Goal: Contribute content: Add original content to the website for others to see

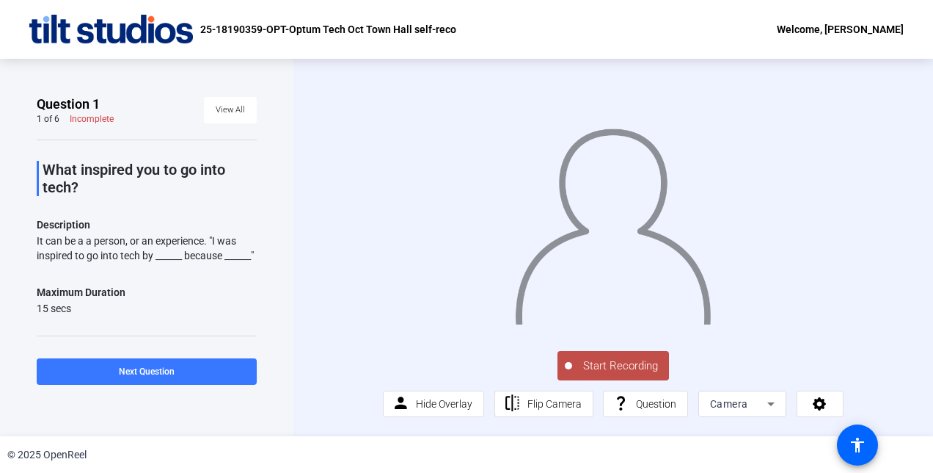
click at [621, 374] on span "Start Recording" at bounding box center [620, 365] width 97 height 17
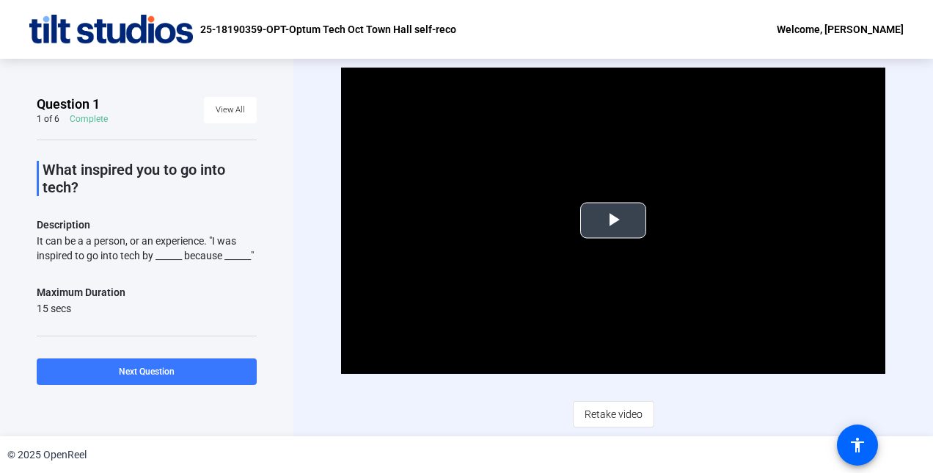
click at [613, 220] on span "Video Player" at bounding box center [613, 220] width 0 height 0
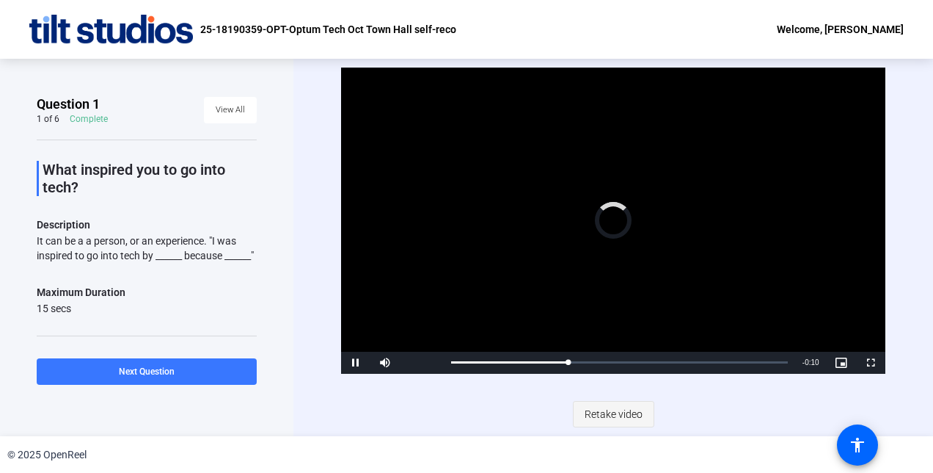
click at [608, 414] on span "Retake video" at bounding box center [614, 414] width 58 height 28
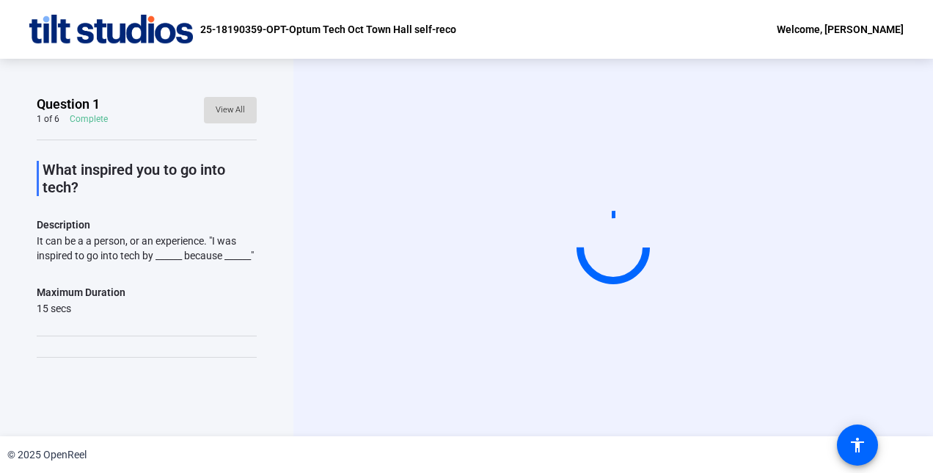
click at [227, 114] on span "View All" at bounding box center [230, 110] width 29 height 22
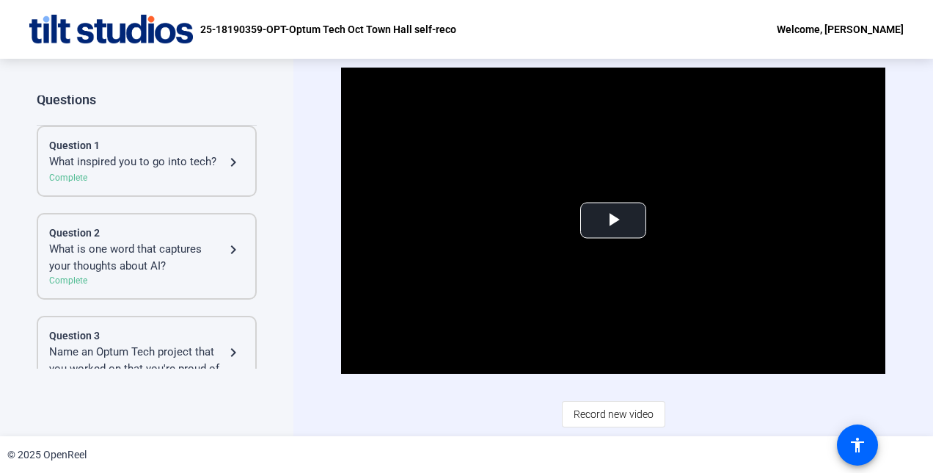
scroll to position [4, 0]
click at [613, 220] on span "Video Player" at bounding box center [613, 220] width 0 height 0
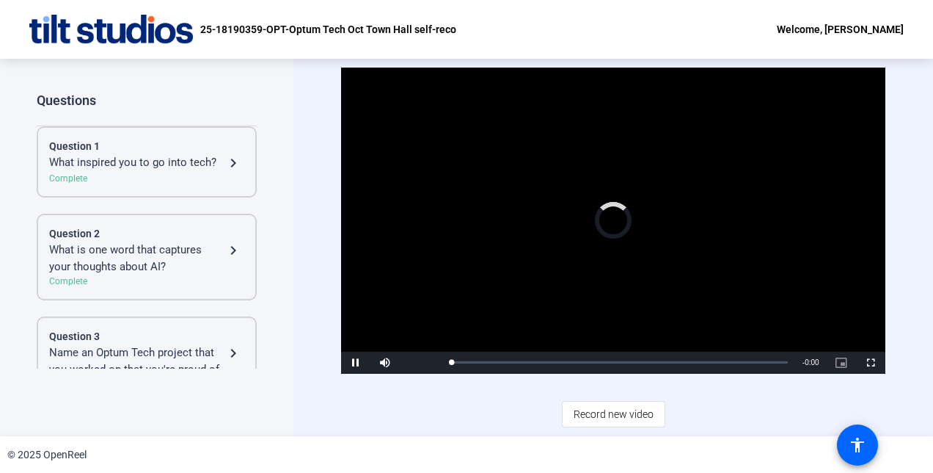
click at [147, 178] on div "Complete" at bounding box center [146, 178] width 195 height 13
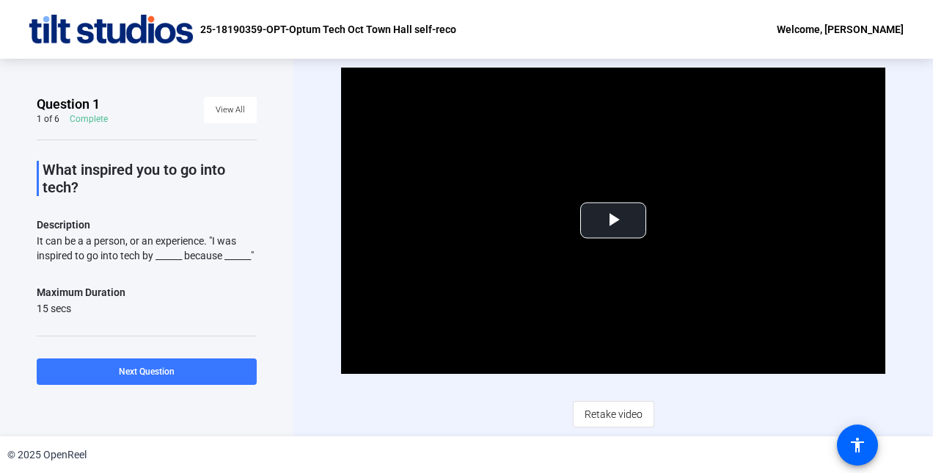
scroll to position [0, 0]
click at [613, 220] on span "Video Player" at bounding box center [613, 220] width 0 height 0
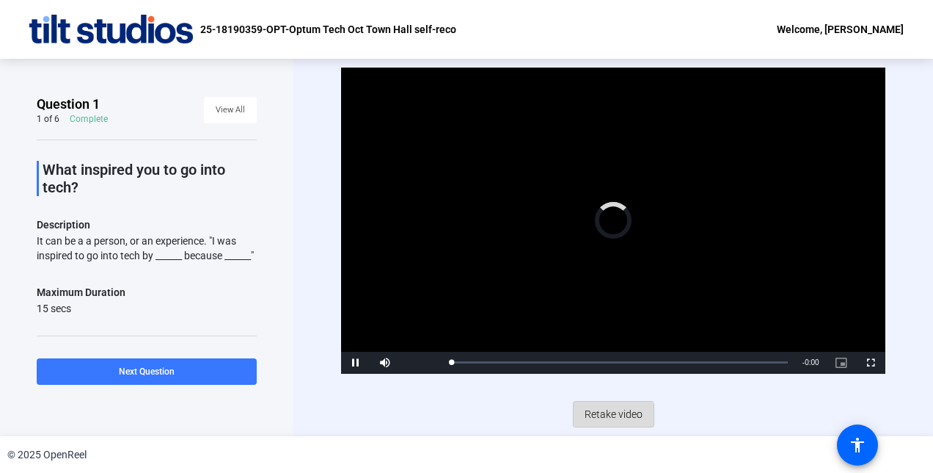
click at [608, 418] on span "Retake video" at bounding box center [614, 414] width 58 height 28
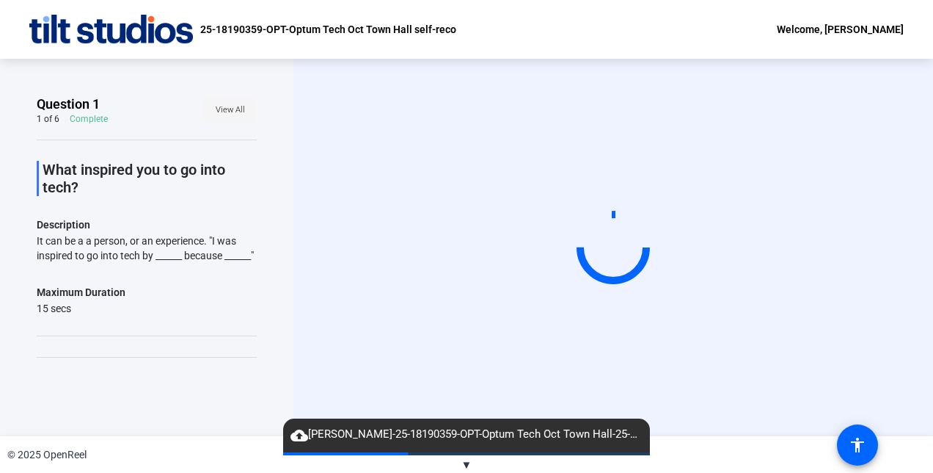
click at [229, 108] on span "View All" at bounding box center [230, 110] width 29 height 22
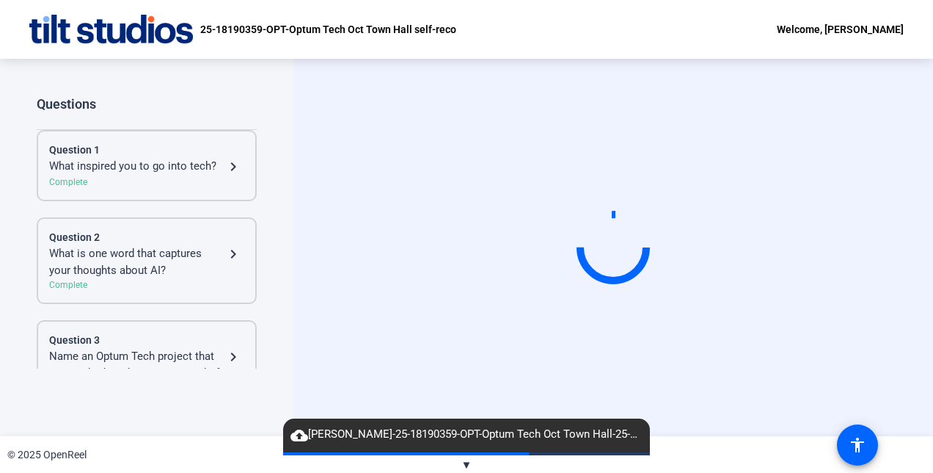
click at [165, 276] on div "What is one word that captures your thoughts about AI?" at bounding box center [136, 261] width 175 height 33
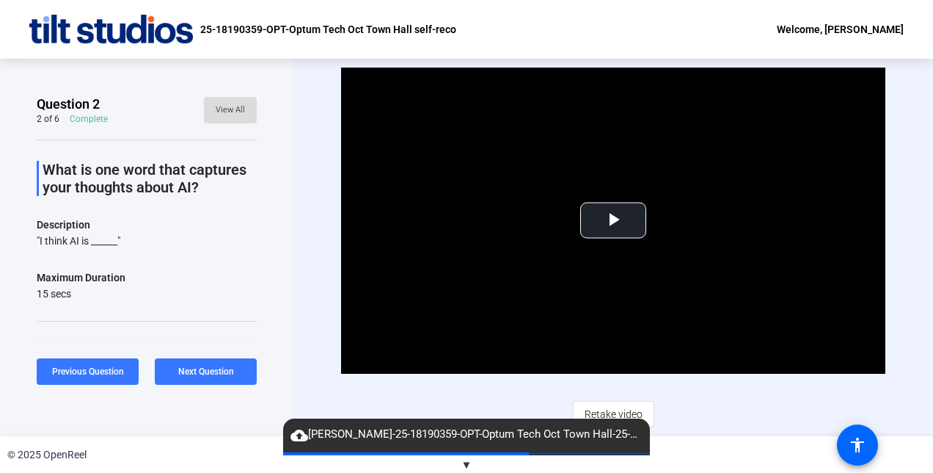
click at [226, 110] on span "View All" at bounding box center [230, 110] width 29 height 22
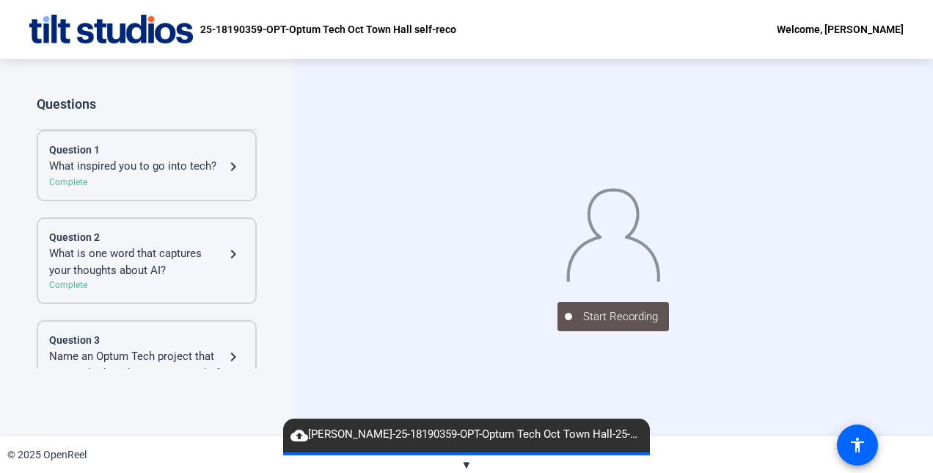
click at [167, 155] on div "Question 1" at bounding box center [146, 149] width 195 height 15
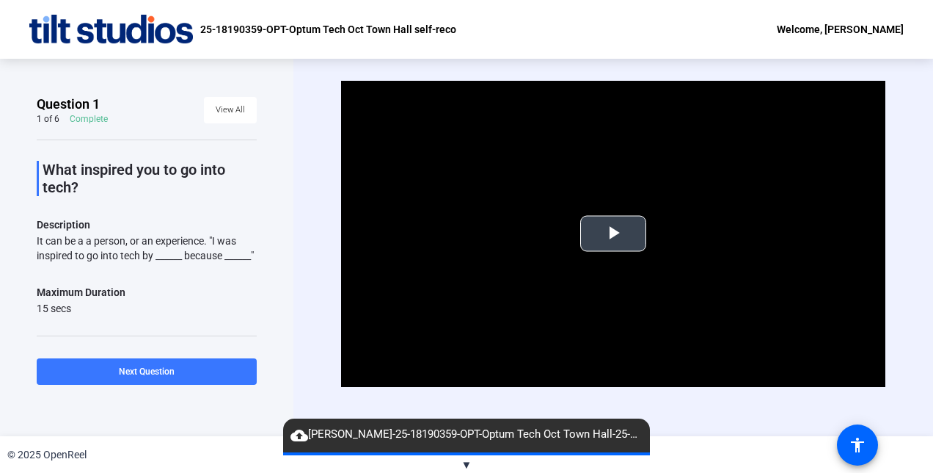
click at [613, 233] on span "Video Player" at bounding box center [613, 233] width 0 height 0
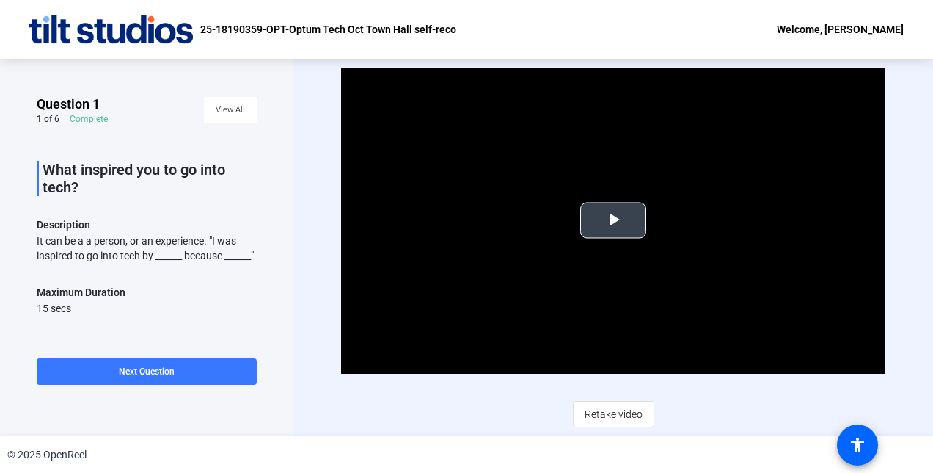
click at [613, 220] on span "Video Player" at bounding box center [613, 220] width 0 height 0
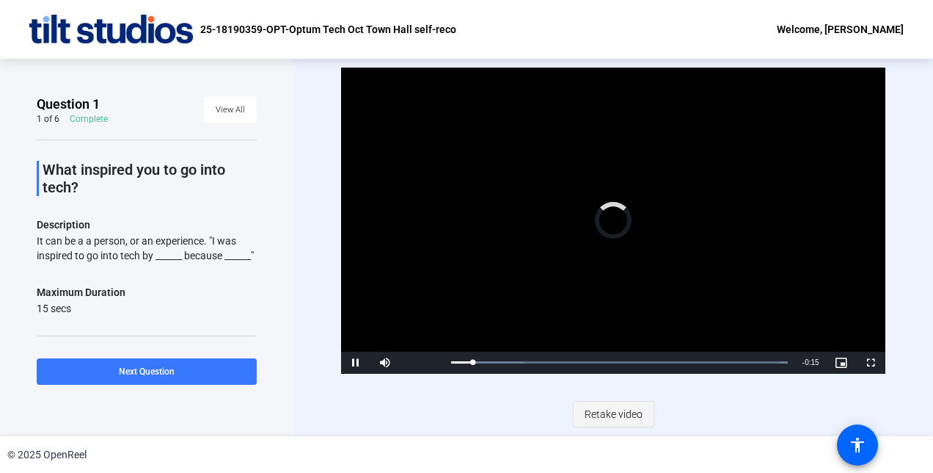
click at [619, 416] on span "Retake video" at bounding box center [614, 414] width 58 height 28
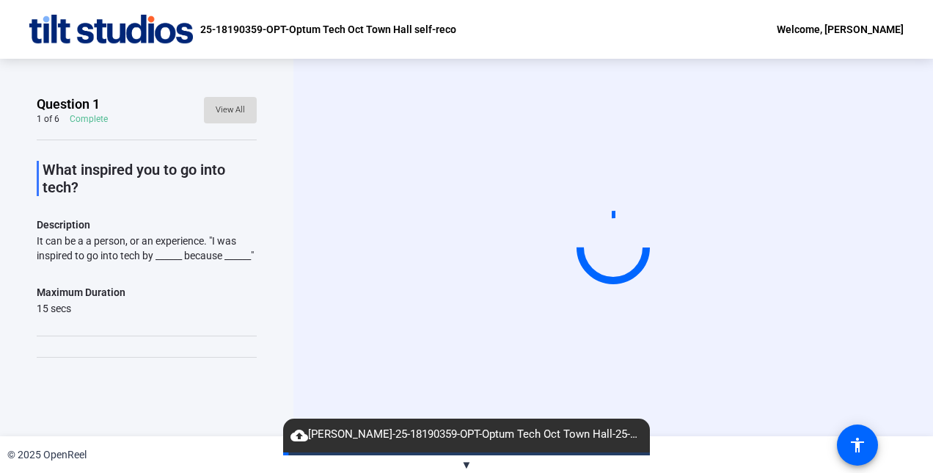
click at [230, 112] on span "View All" at bounding box center [230, 110] width 29 height 22
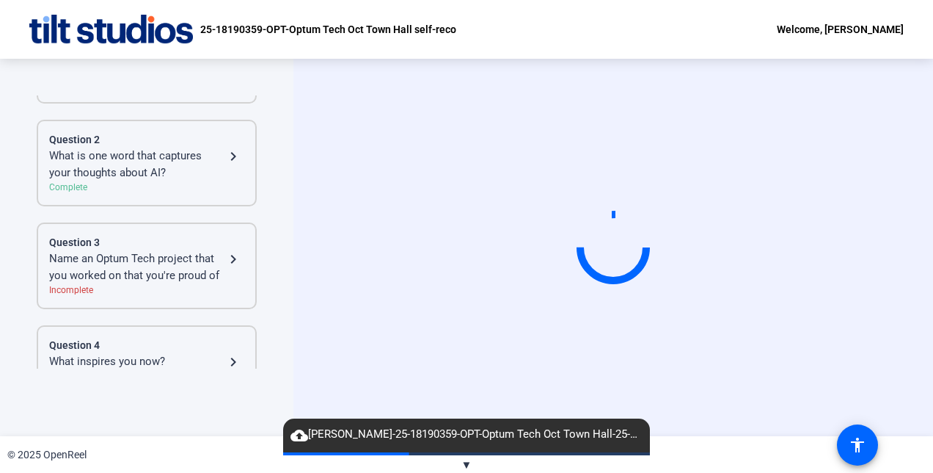
scroll to position [98, 0]
click at [146, 260] on div "Name an Optum Tech project that you worked on that you're proud of" at bounding box center [136, 265] width 175 height 33
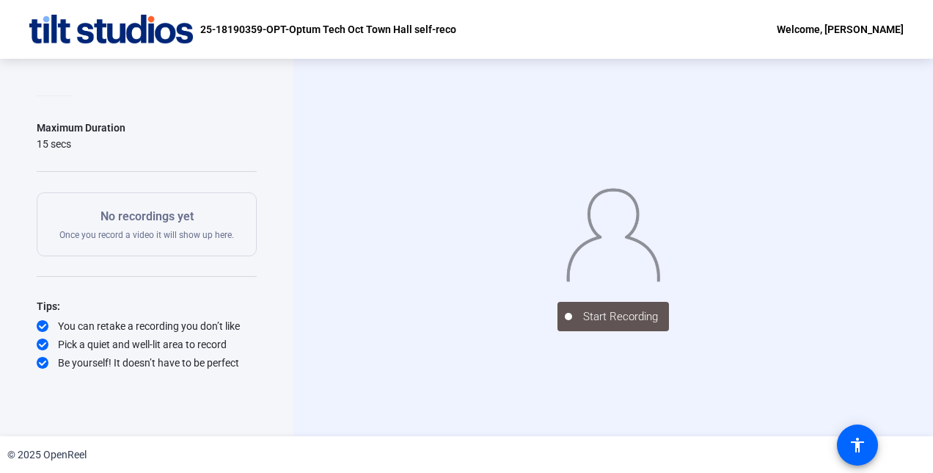
scroll to position [0, 0]
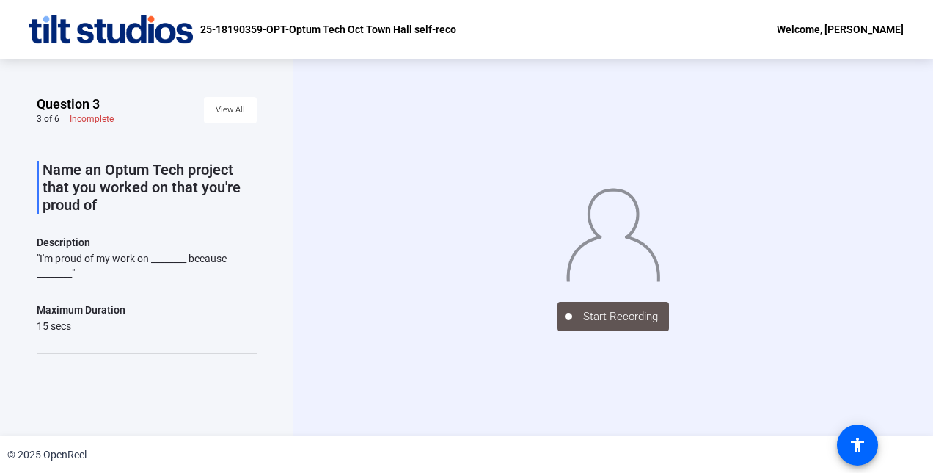
click at [179, 223] on div "Name an Optum Tech project that you worked on that you're proud of Description …" at bounding box center [147, 345] width 220 height 412
click at [226, 112] on span "View All" at bounding box center [230, 110] width 29 height 22
click at [225, 109] on span "View All" at bounding box center [230, 110] width 29 height 22
click at [240, 106] on span at bounding box center [230, 109] width 53 height 35
click at [235, 107] on span "View All" at bounding box center [230, 110] width 29 height 22
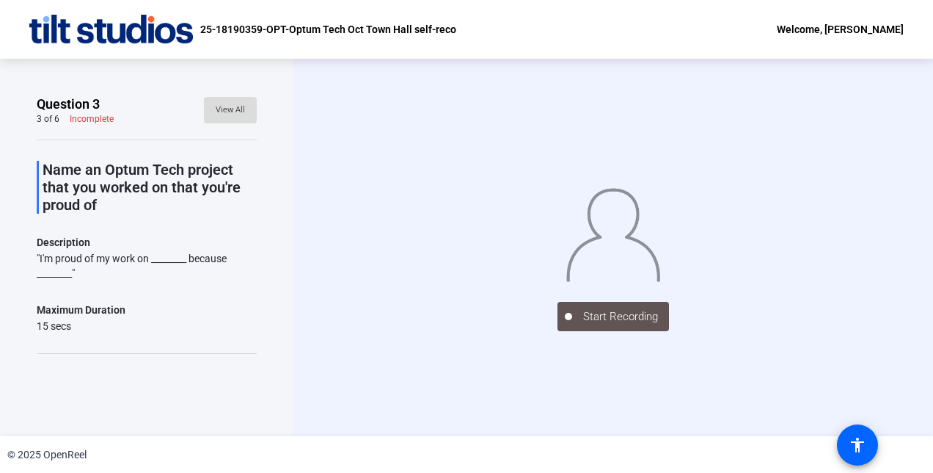
click at [228, 110] on span "View All" at bounding box center [230, 110] width 29 height 22
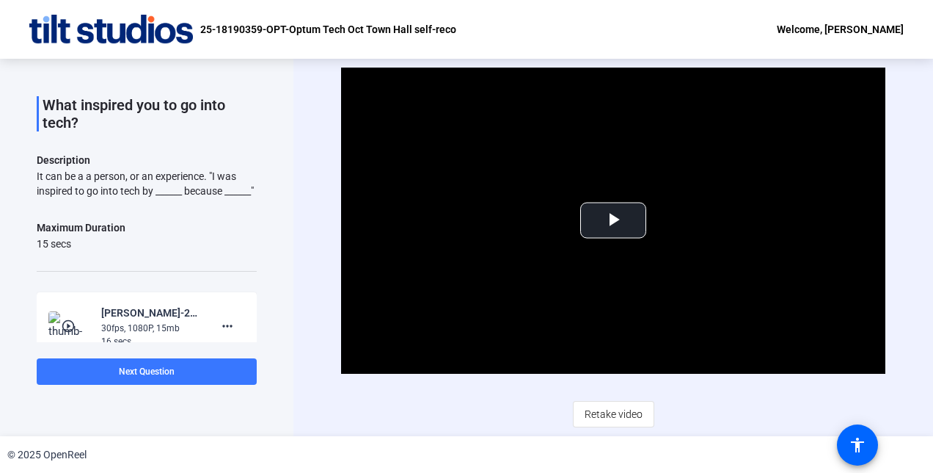
scroll to position [69, 0]
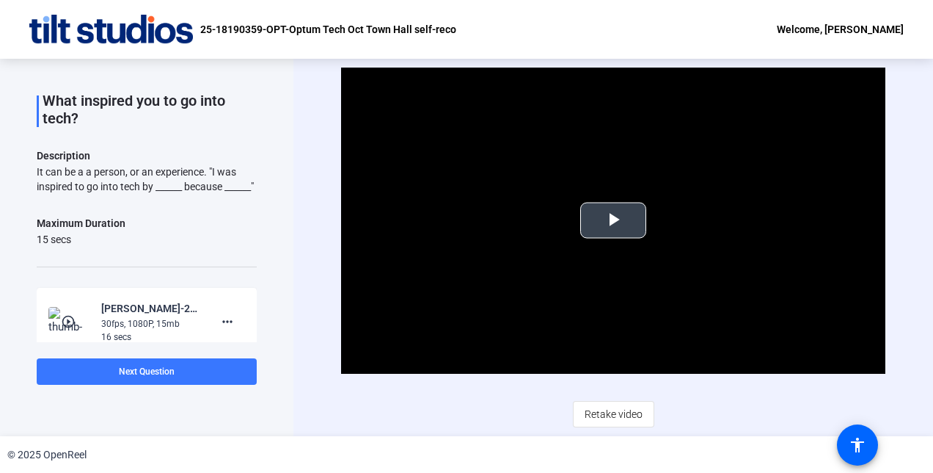
click at [613, 220] on span "Video Player" at bounding box center [613, 220] width 0 height 0
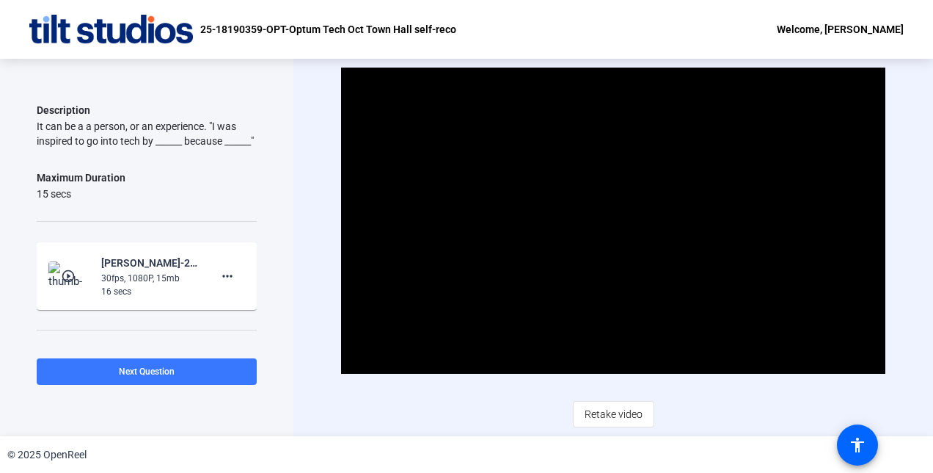
scroll to position [114, 0]
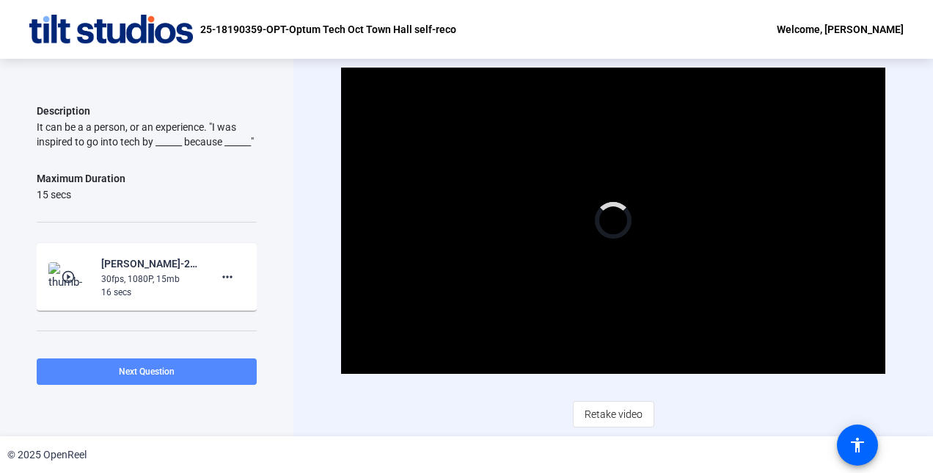
click at [170, 370] on span "Next Question" at bounding box center [147, 371] width 56 height 10
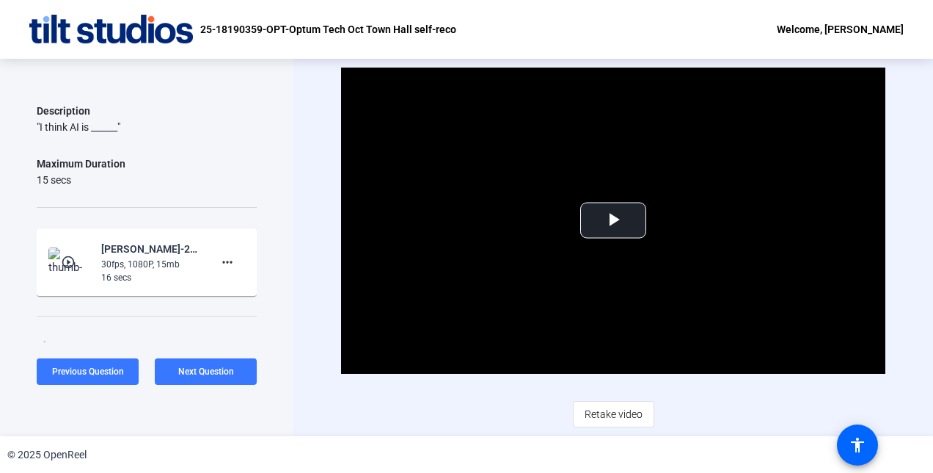
scroll to position [0, 0]
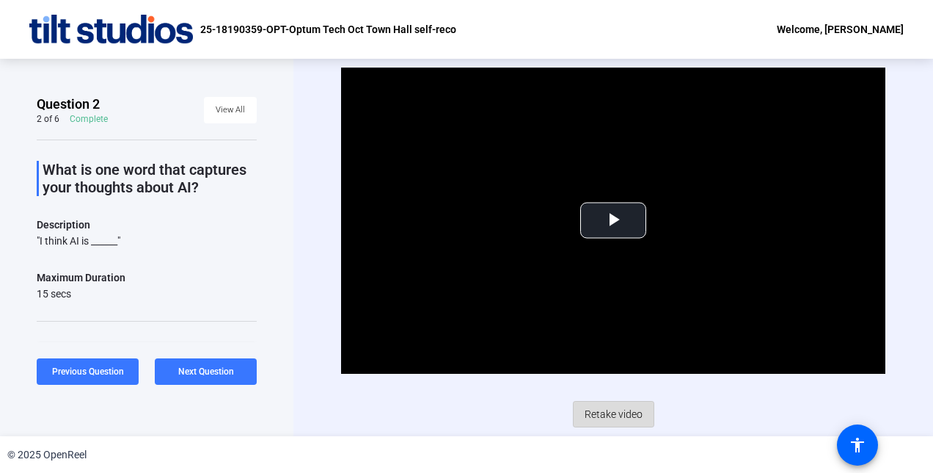
click at [614, 412] on span "Retake video" at bounding box center [614, 414] width 58 height 28
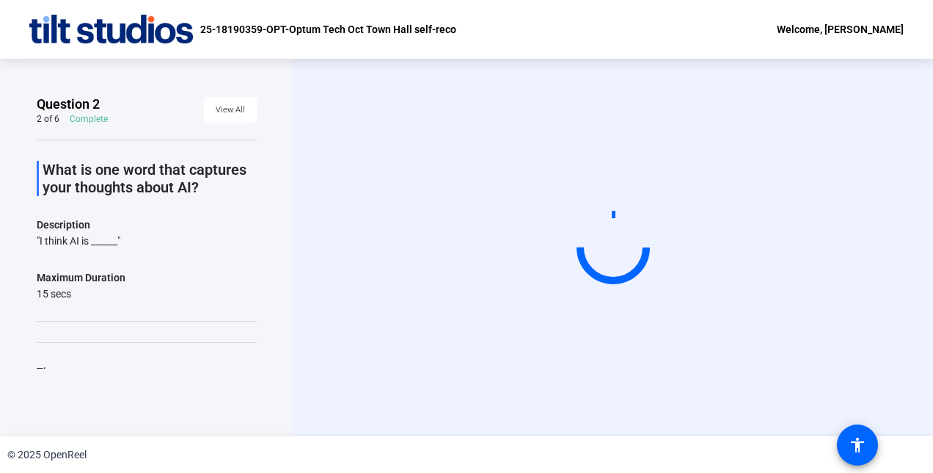
scroll to position [66, 0]
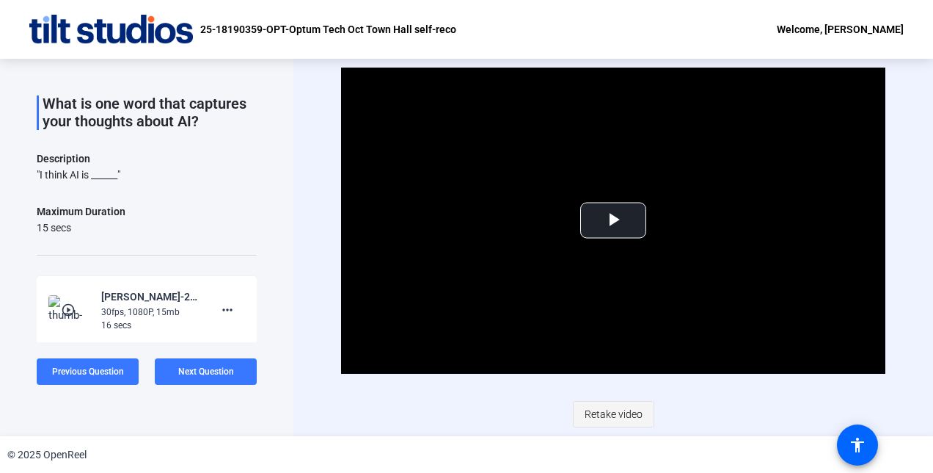
click at [611, 413] on span "Retake video" at bounding box center [614, 414] width 58 height 28
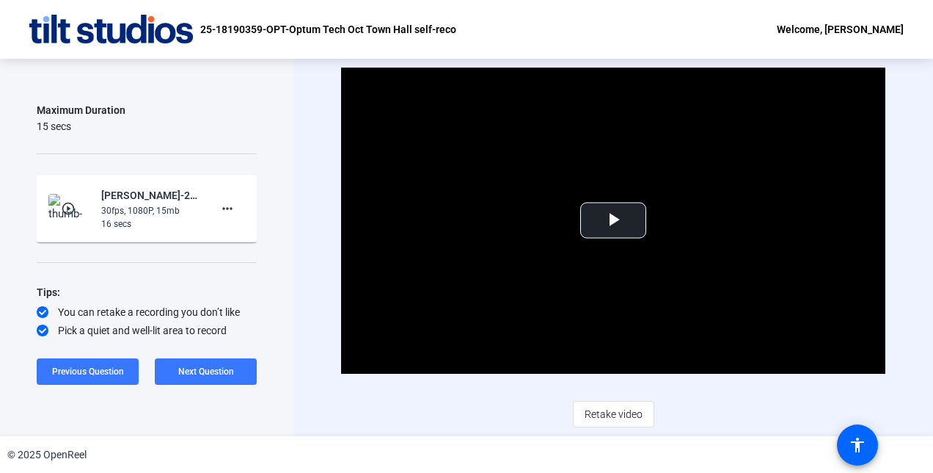
scroll to position [168, 0]
click at [211, 377] on span at bounding box center [206, 371] width 102 height 35
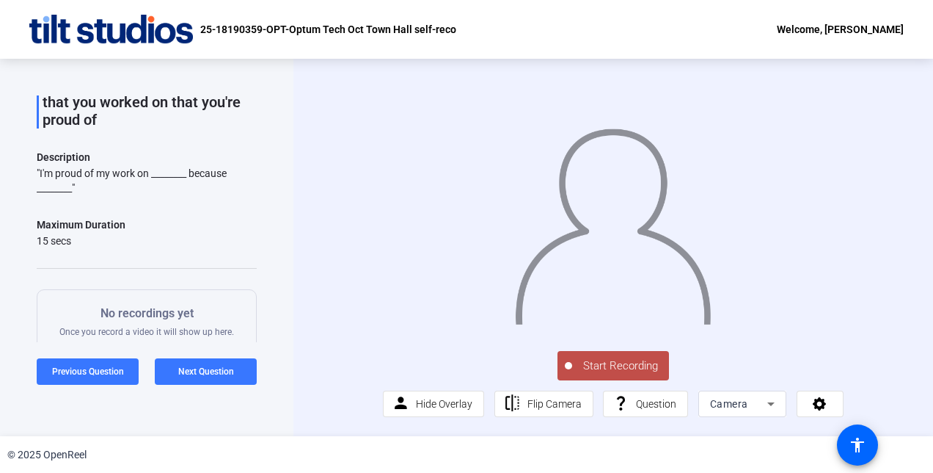
scroll to position [0, 0]
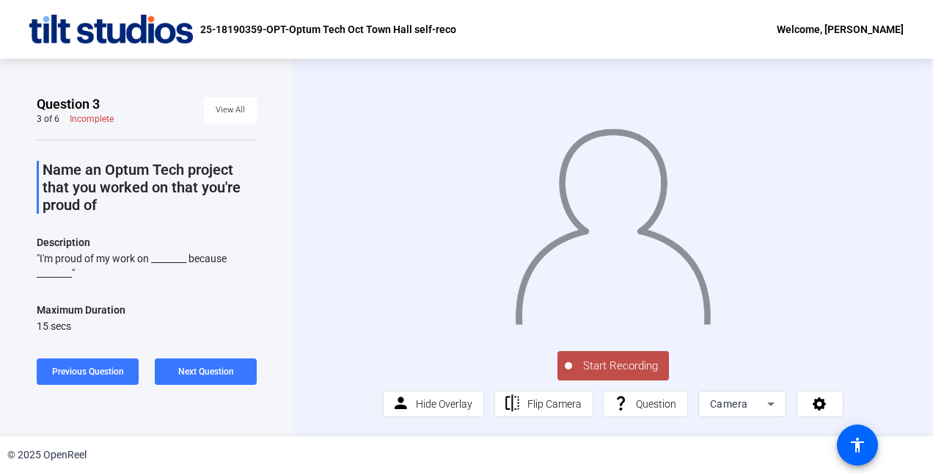
click at [594, 374] on span "Start Recording" at bounding box center [620, 365] width 97 height 17
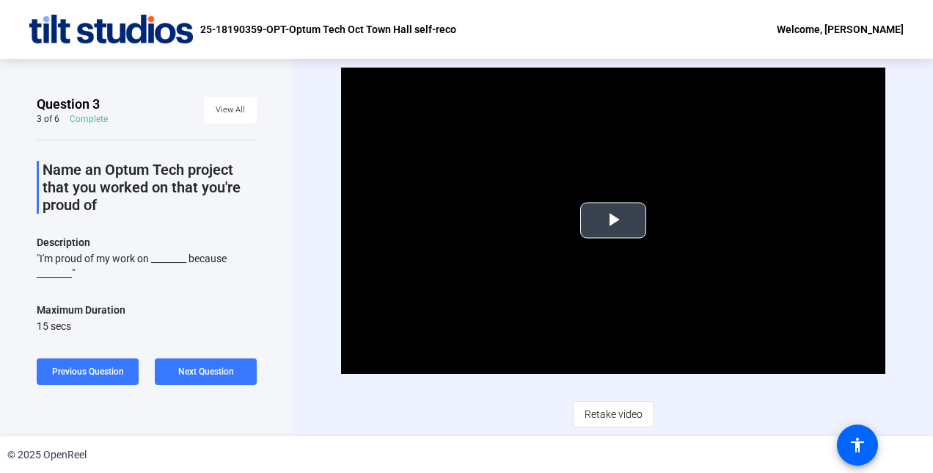
click at [613, 220] on span "Video Player" at bounding box center [613, 220] width 0 height 0
click at [204, 371] on span "Next Question" at bounding box center [206, 371] width 56 height 10
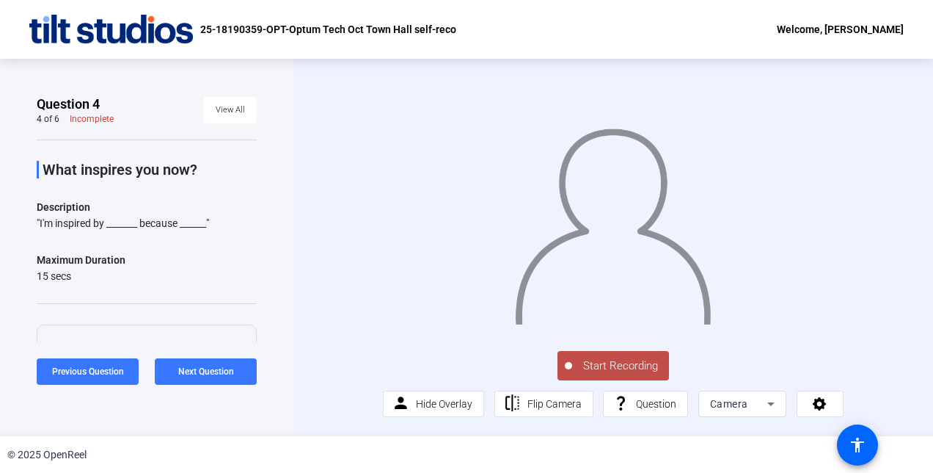
click at [627, 374] on span "Start Recording" at bounding box center [620, 365] width 97 height 17
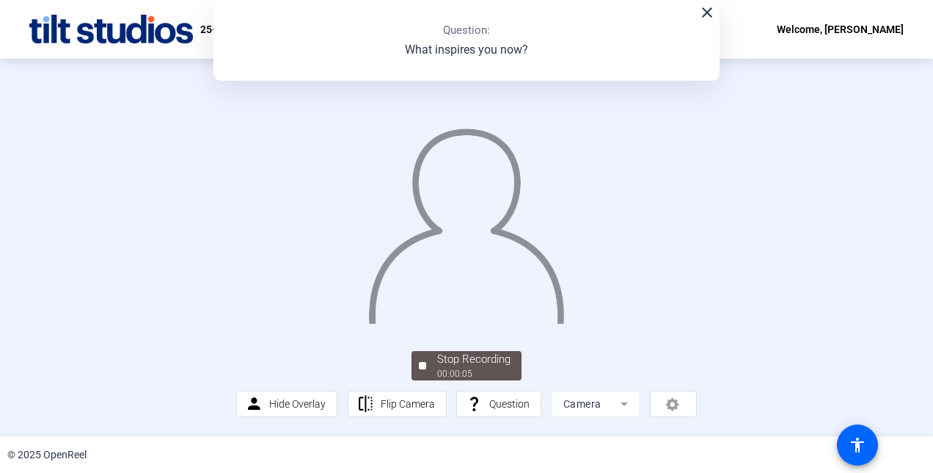
scroll to position [43, 0]
click at [442, 368] on div "Stop Recording" at bounding box center [473, 359] width 73 height 17
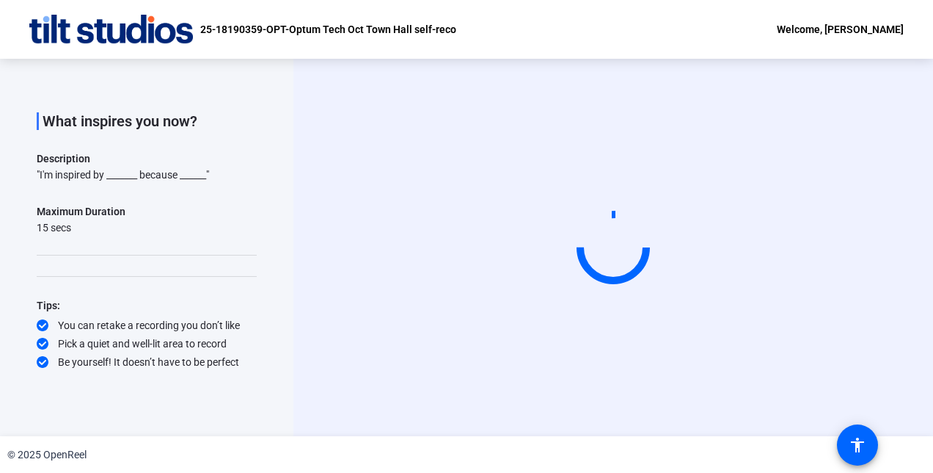
scroll to position [0, 0]
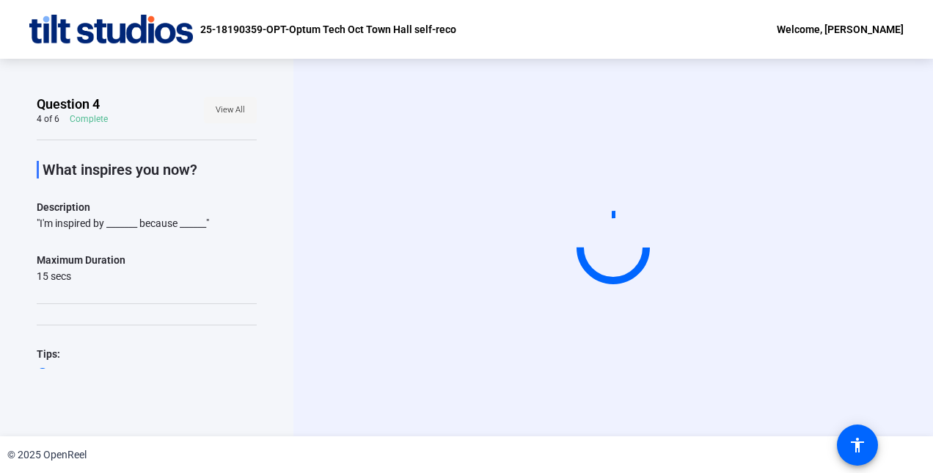
click at [223, 114] on span "View All" at bounding box center [230, 110] width 29 height 22
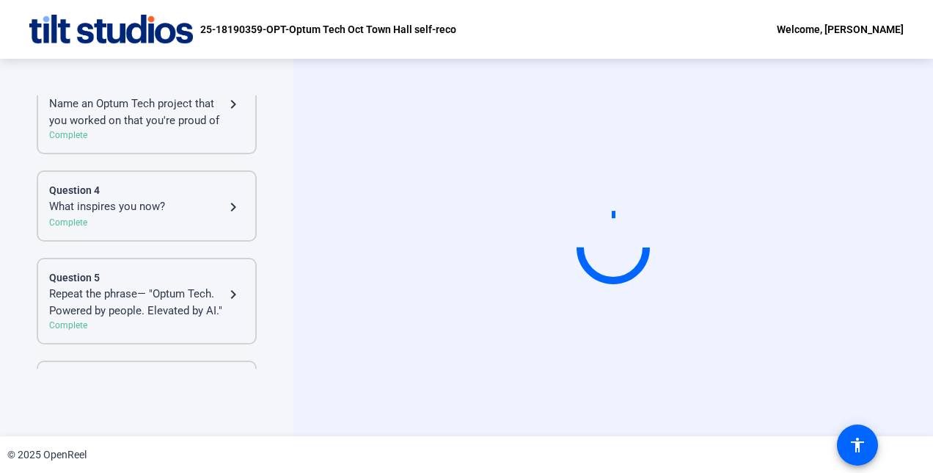
scroll to position [332, 0]
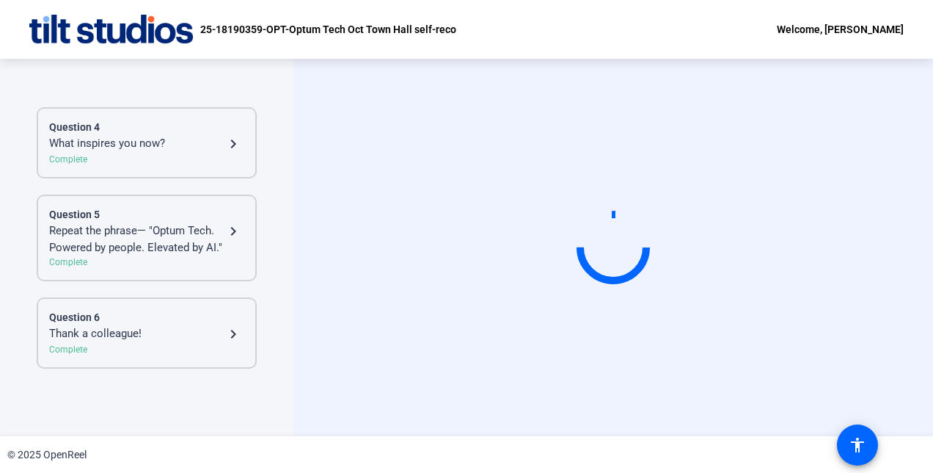
click at [112, 236] on div "Repeat the phrase— "Optum Tech. Powered by people. Elevated by AI."" at bounding box center [136, 238] width 175 height 33
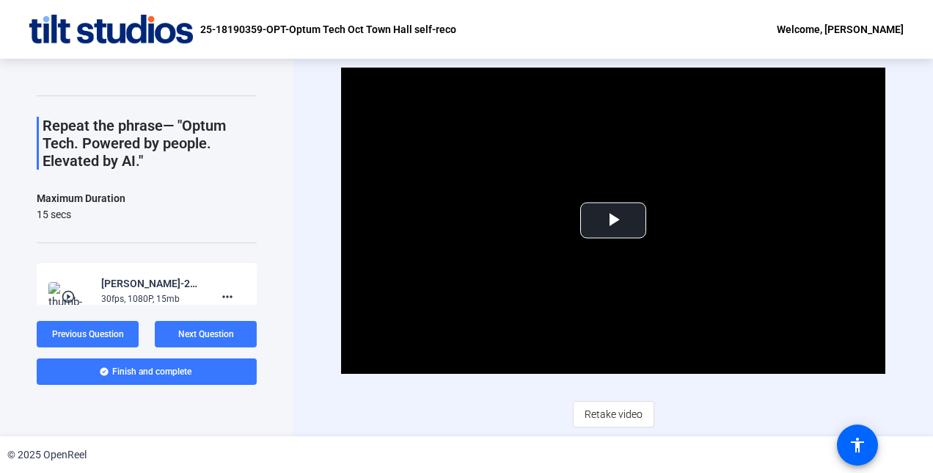
scroll to position [44, 0]
click at [613, 220] on span "Video Player" at bounding box center [613, 220] width 0 height 0
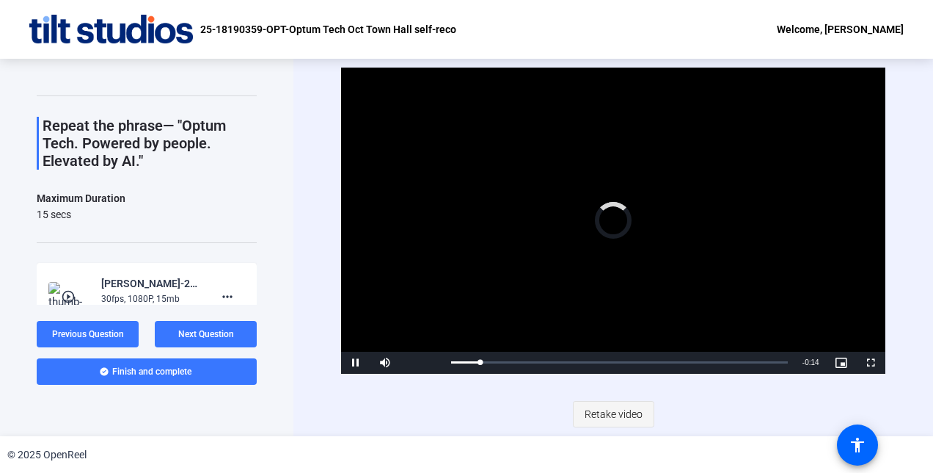
click at [599, 418] on span "Retake video" at bounding box center [614, 414] width 58 height 28
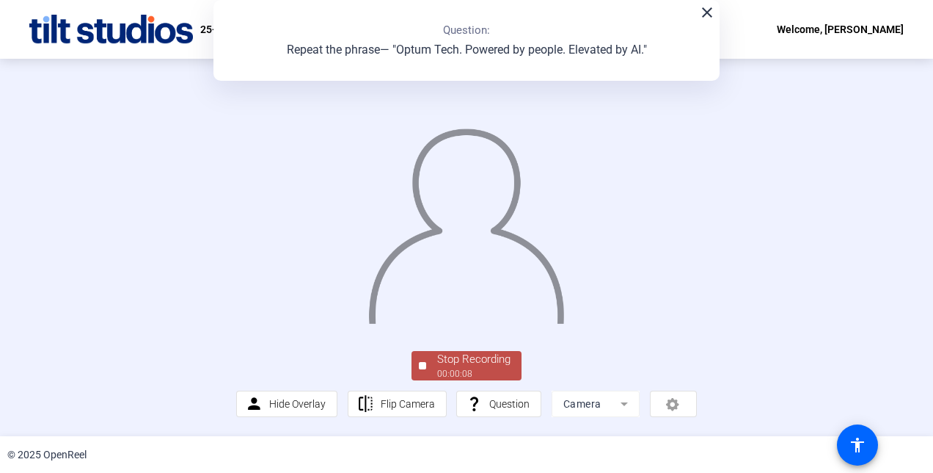
scroll to position [89, 0]
click at [484, 365] on div "Stop Recording" at bounding box center [473, 359] width 73 height 17
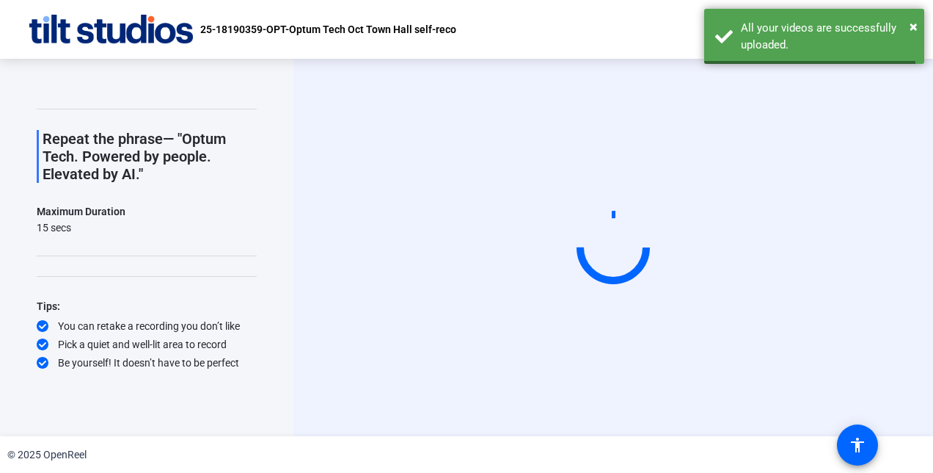
scroll to position [0, 0]
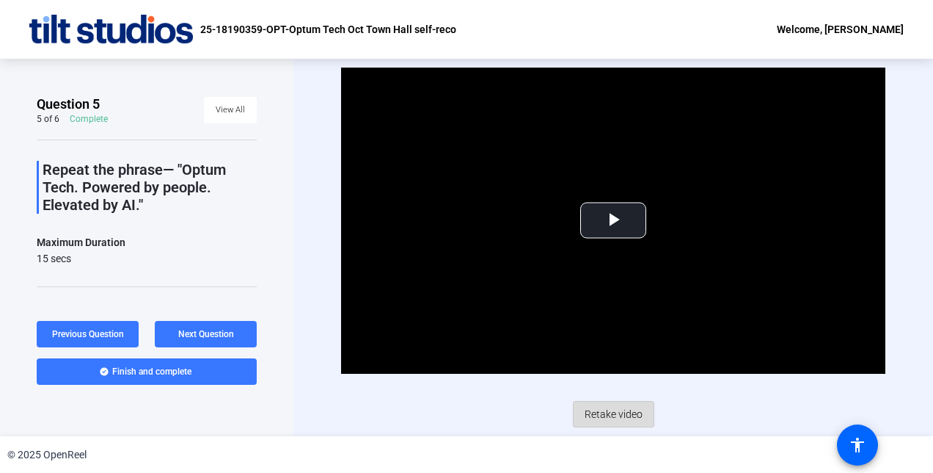
click at [620, 411] on span "Retake video" at bounding box center [614, 414] width 58 height 28
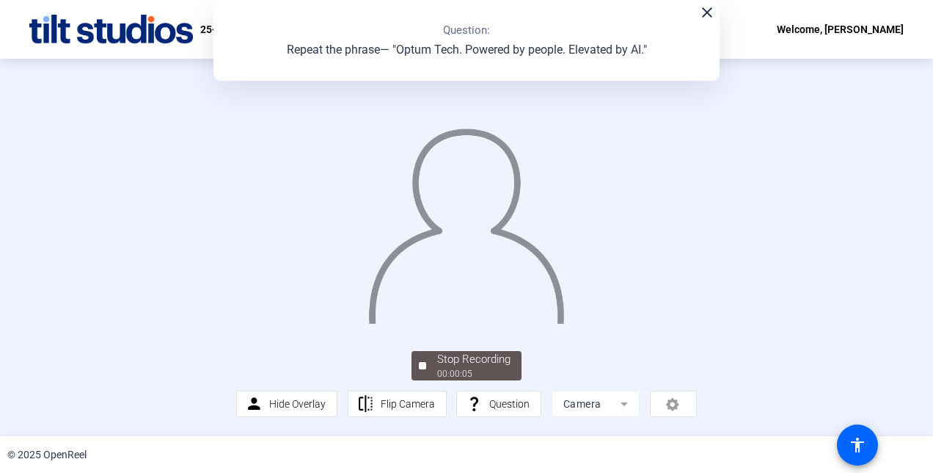
scroll to position [88, 0]
click at [486, 364] on div "Stop Recording" at bounding box center [473, 359] width 73 height 17
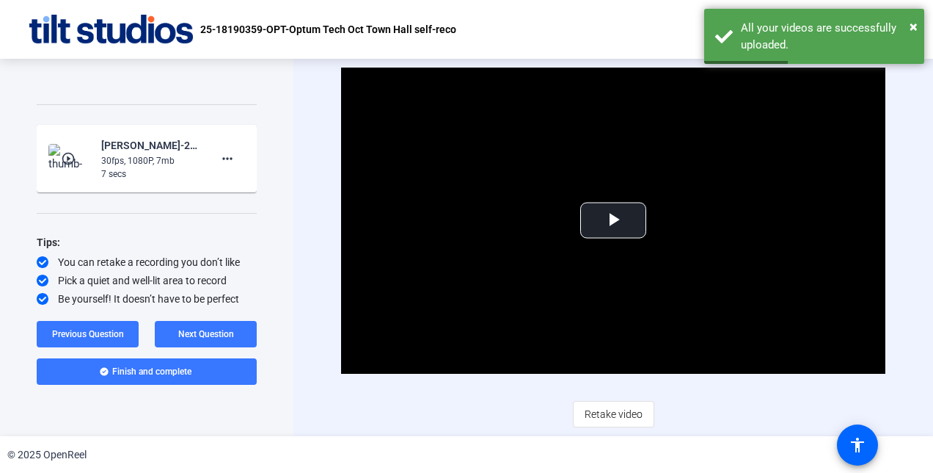
scroll to position [0, 0]
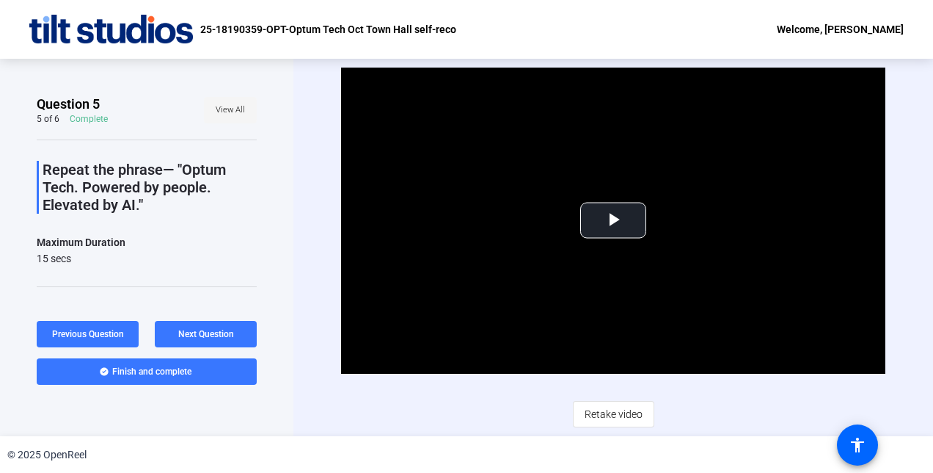
click at [225, 109] on span "View All" at bounding box center [230, 110] width 29 height 22
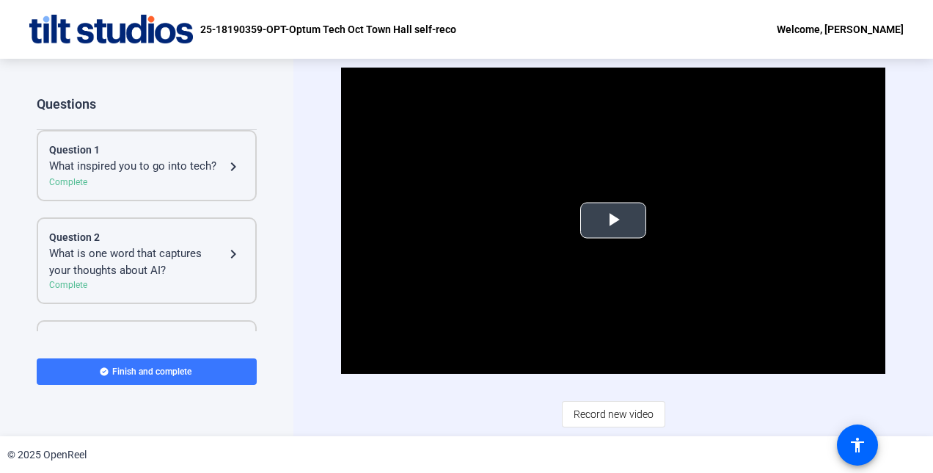
click at [613, 220] on span "Video Player" at bounding box center [613, 220] width 0 height 0
click at [126, 175] on div "What inspired you to go into tech?" at bounding box center [136, 167] width 175 height 18
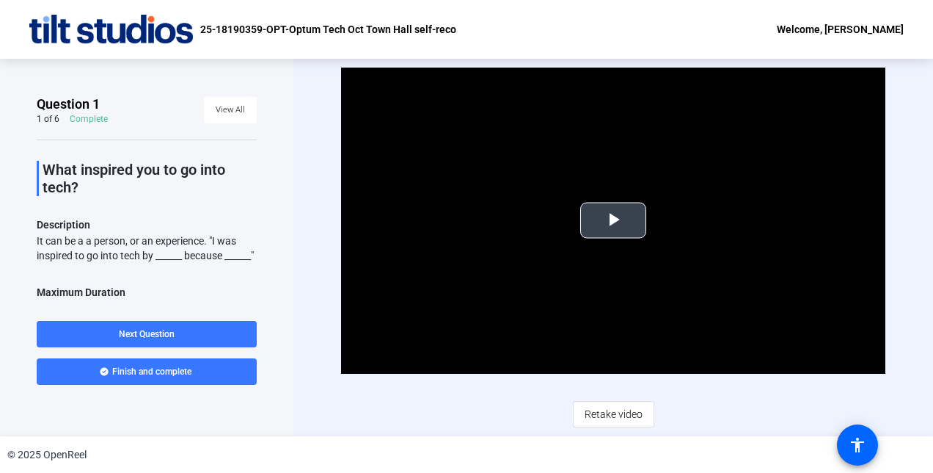
click at [613, 220] on span "Video Player" at bounding box center [613, 220] width 0 height 0
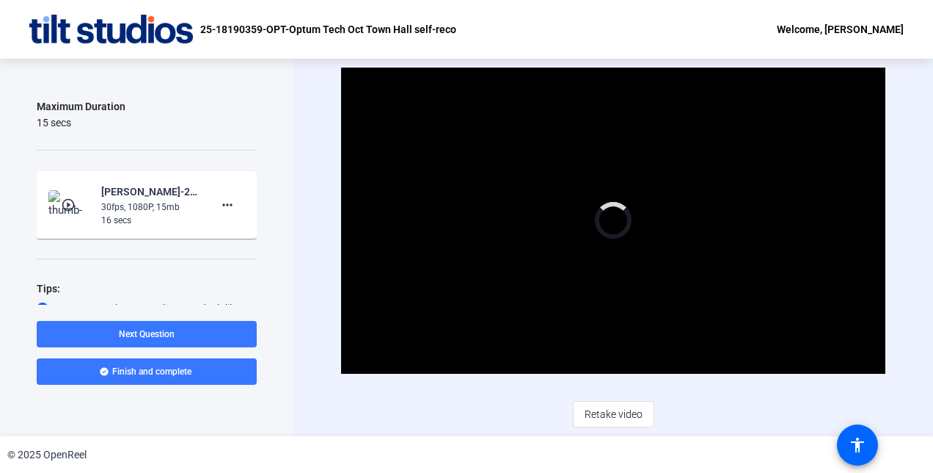
scroll to position [247, 0]
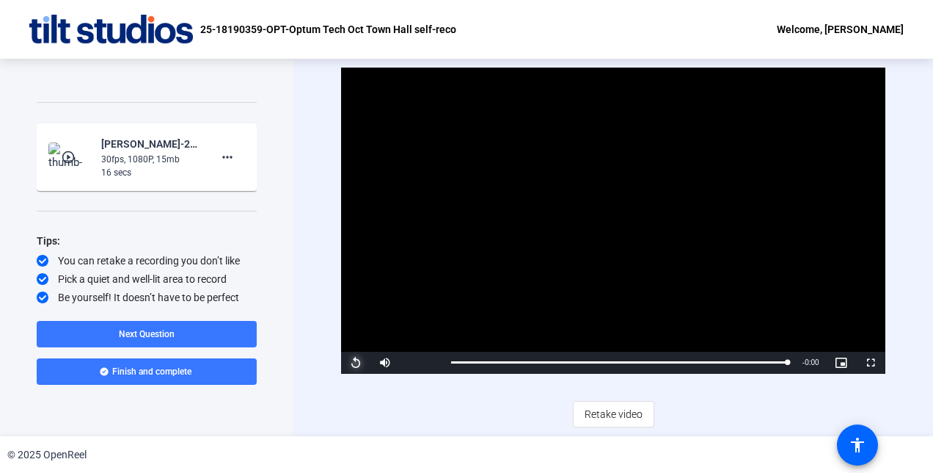
click at [351, 362] on span "Video Player" at bounding box center [355, 362] width 29 height 0
click at [615, 416] on span "Retake video" at bounding box center [614, 414] width 58 height 28
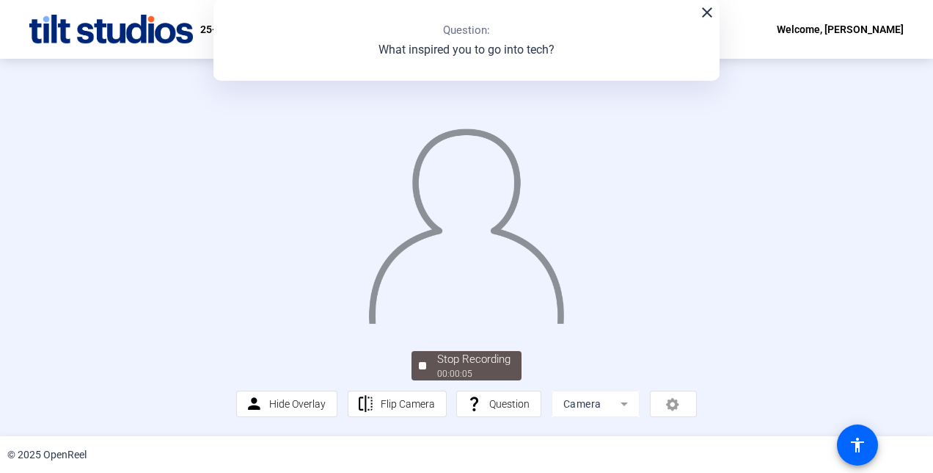
scroll to position [89, 0]
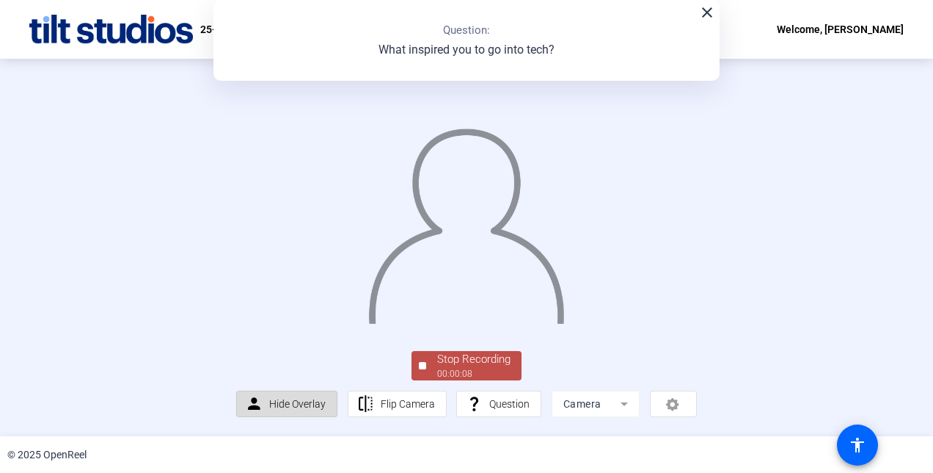
click at [276, 403] on span "Hide Overlay" at bounding box center [297, 404] width 57 height 12
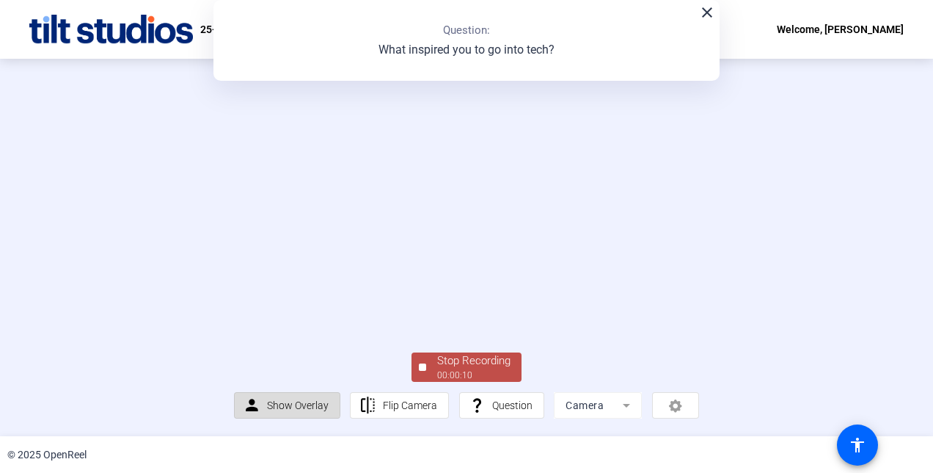
click at [276, 403] on span "Show Overlay" at bounding box center [298, 405] width 62 height 12
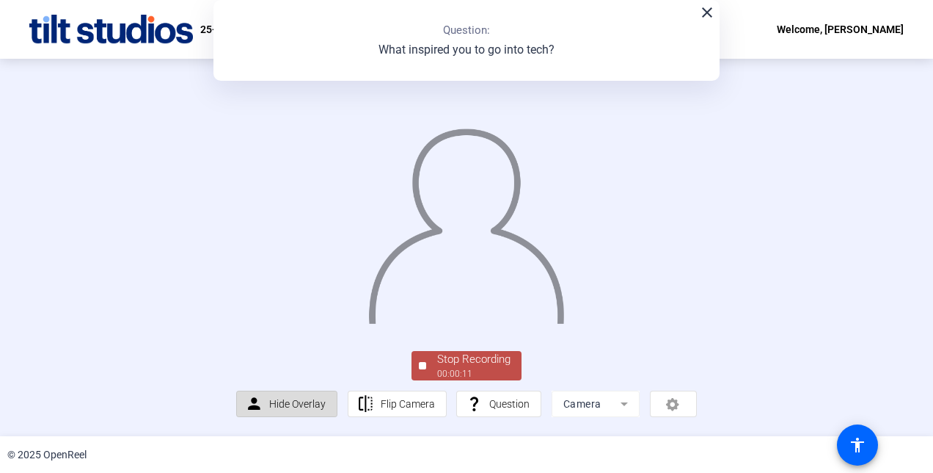
click at [276, 403] on span "Hide Overlay" at bounding box center [297, 404] width 57 height 12
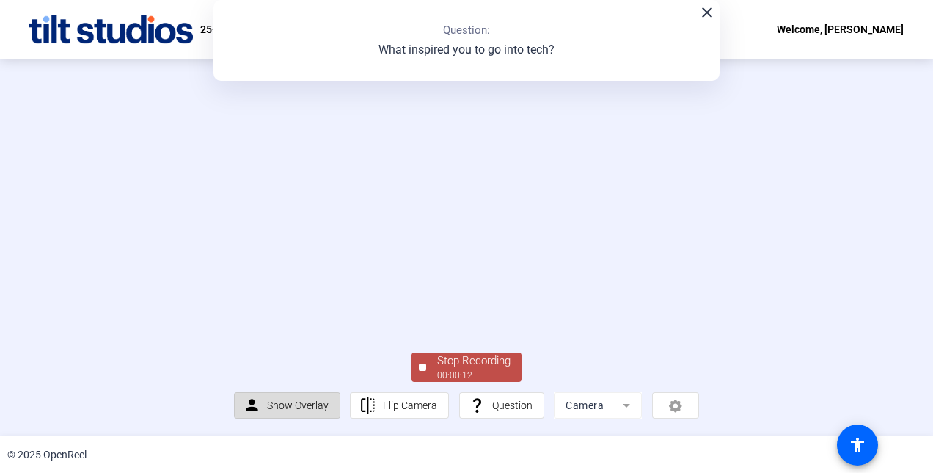
click at [276, 403] on span "Show Overlay" at bounding box center [298, 405] width 62 height 12
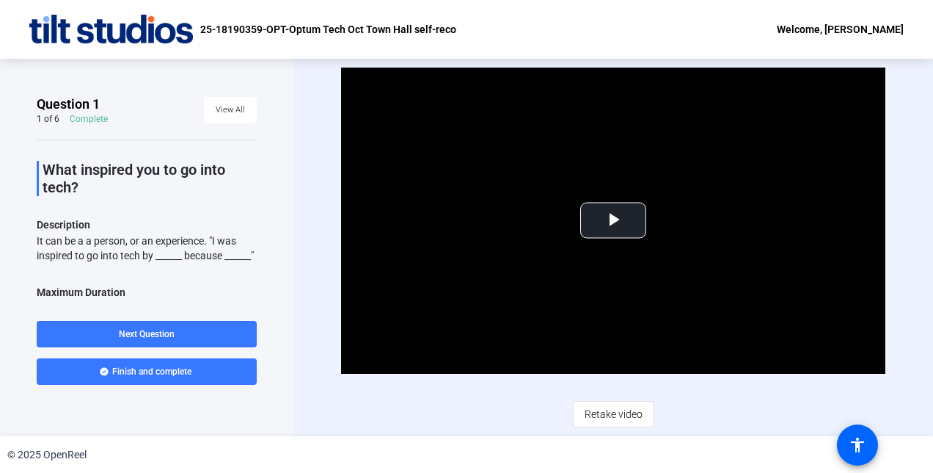
scroll to position [1, 0]
click at [617, 413] on span "Retake video" at bounding box center [614, 414] width 58 height 28
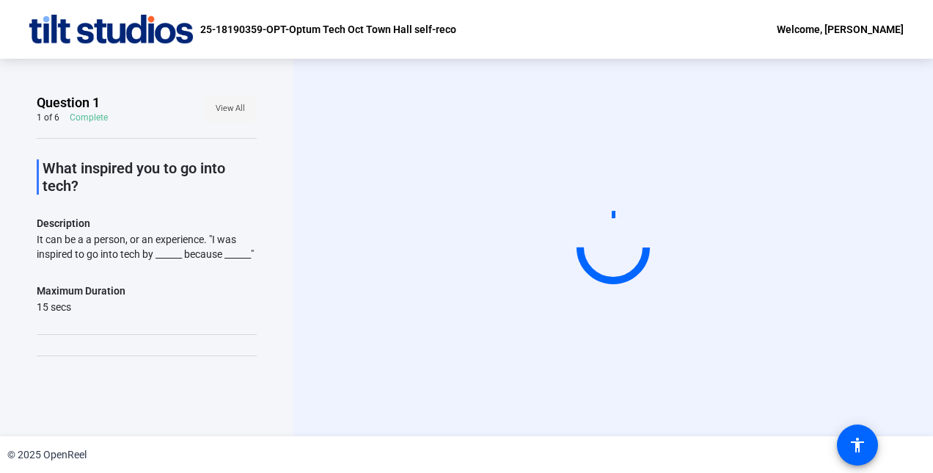
click at [216, 107] on span "View All" at bounding box center [230, 109] width 29 height 22
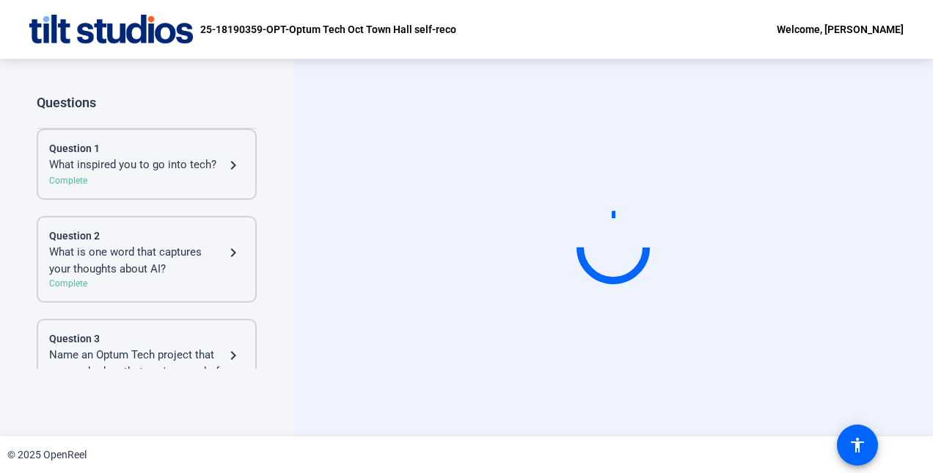
scroll to position [35, 0]
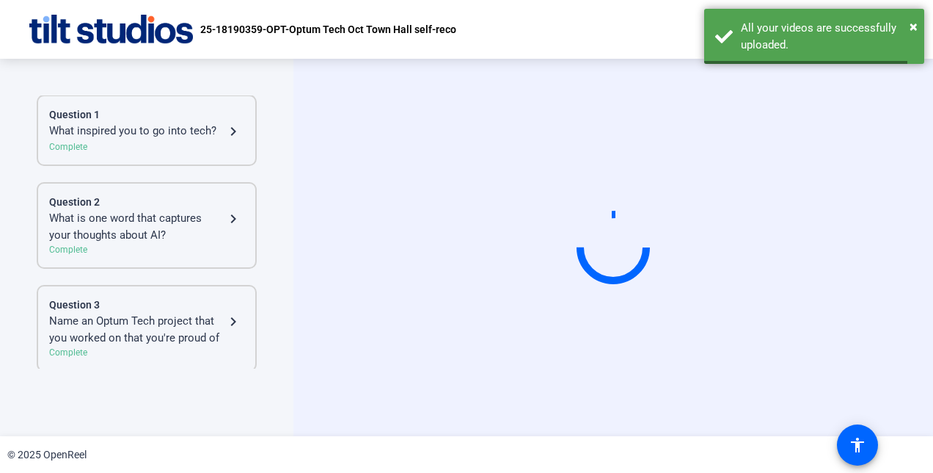
click at [176, 205] on div "Question 2" at bounding box center [146, 201] width 195 height 15
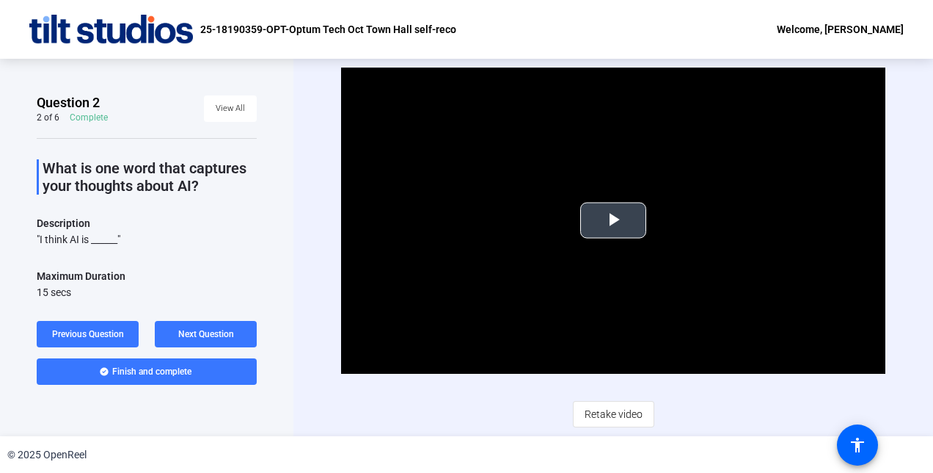
click at [613, 220] on span "Video Player" at bounding box center [613, 220] width 0 height 0
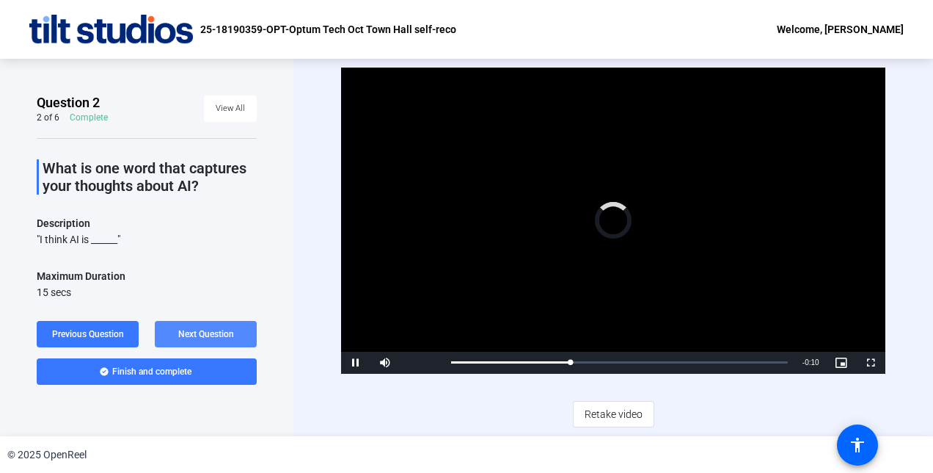
click at [207, 335] on span "Next Question" at bounding box center [206, 334] width 56 height 10
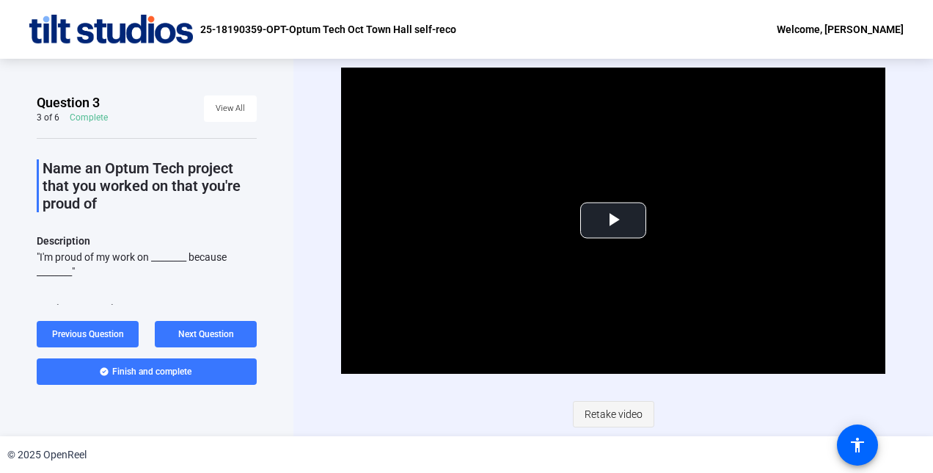
click at [608, 407] on span "Retake video" at bounding box center [614, 414] width 58 height 28
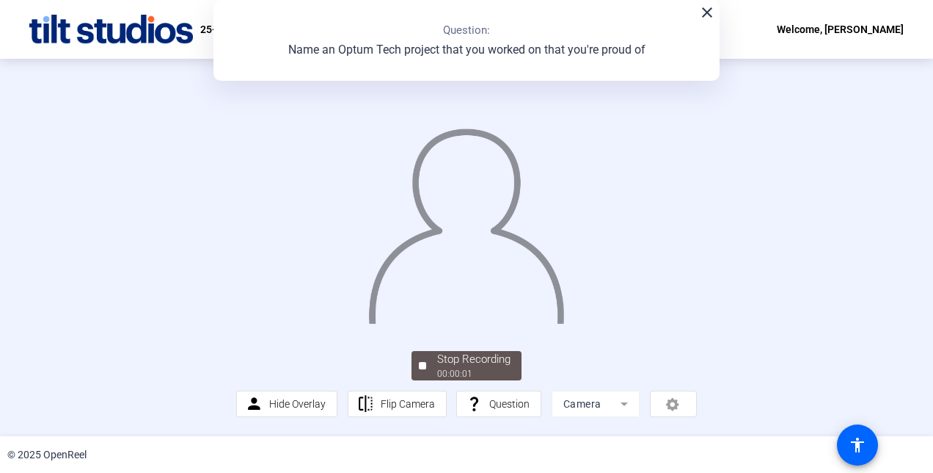
scroll to position [89, 0]
click at [443, 371] on div "00:00:05" at bounding box center [473, 373] width 73 height 13
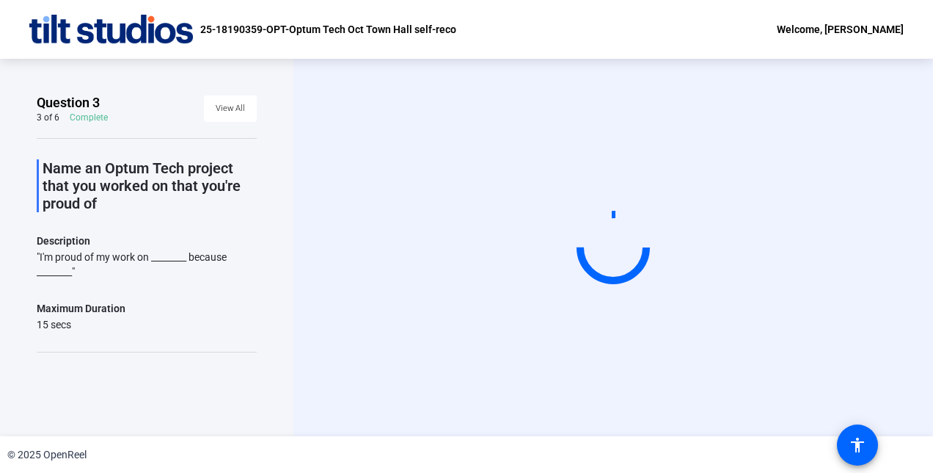
scroll to position [0, 0]
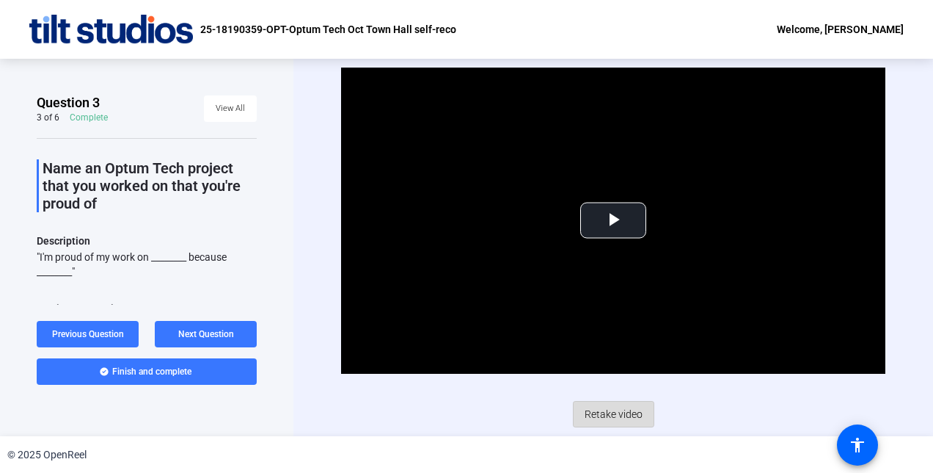
click at [611, 411] on span "Retake video" at bounding box center [614, 414] width 58 height 28
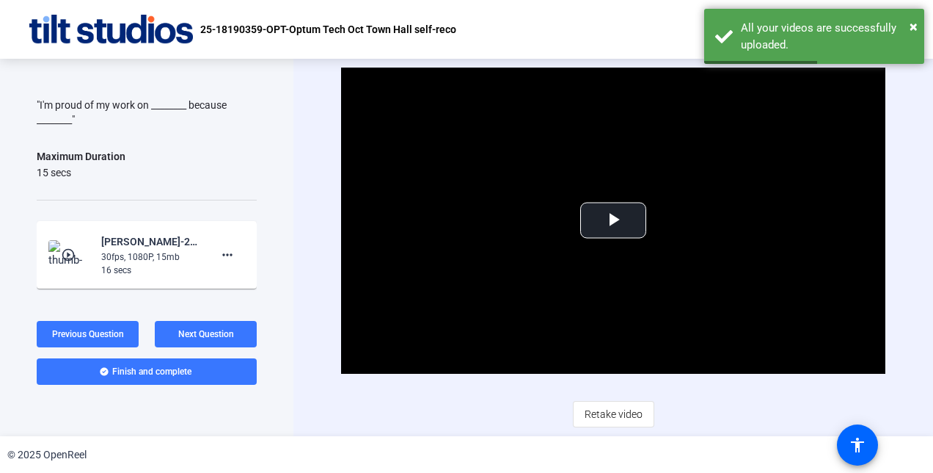
scroll to position [156, 0]
click at [192, 330] on span "Next Question" at bounding box center [206, 334] width 56 height 10
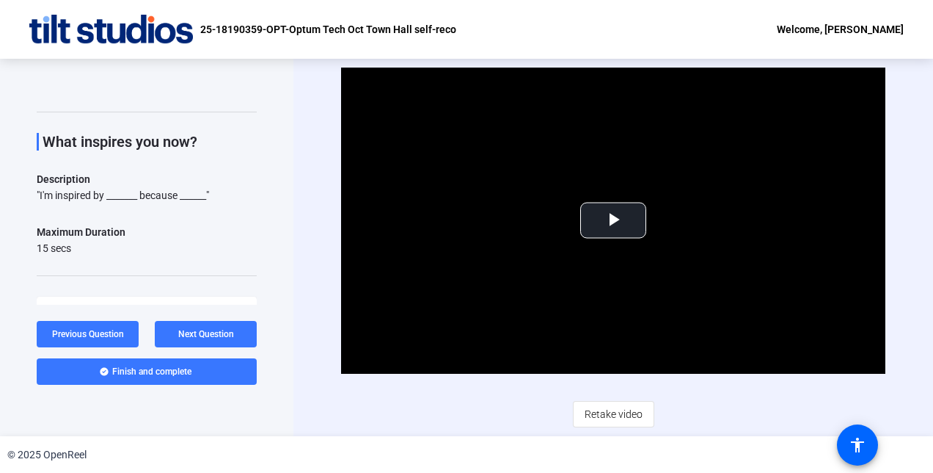
scroll to position [33, 0]
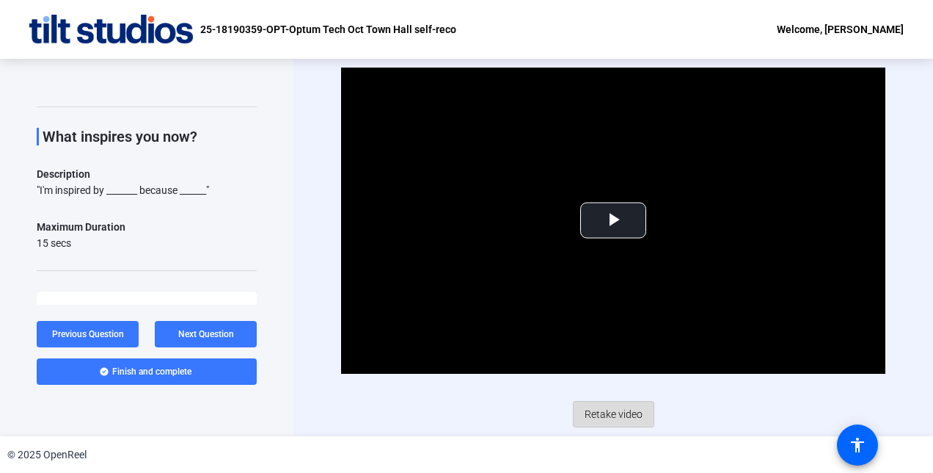
click at [606, 412] on span "Retake video" at bounding box center [614, 414] width 58 height 28
click at [609, 414] on span "Retake video" at bounding box center [614, 414] width 58 height 28
click at [600, 412] on span "Retake video" at bounding box center [614, 414] width 58 height 28
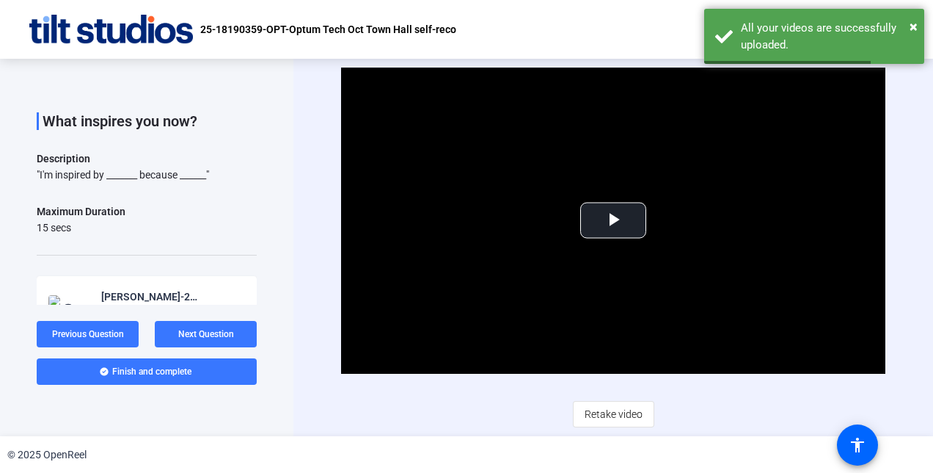
scroll to position [0, 0]
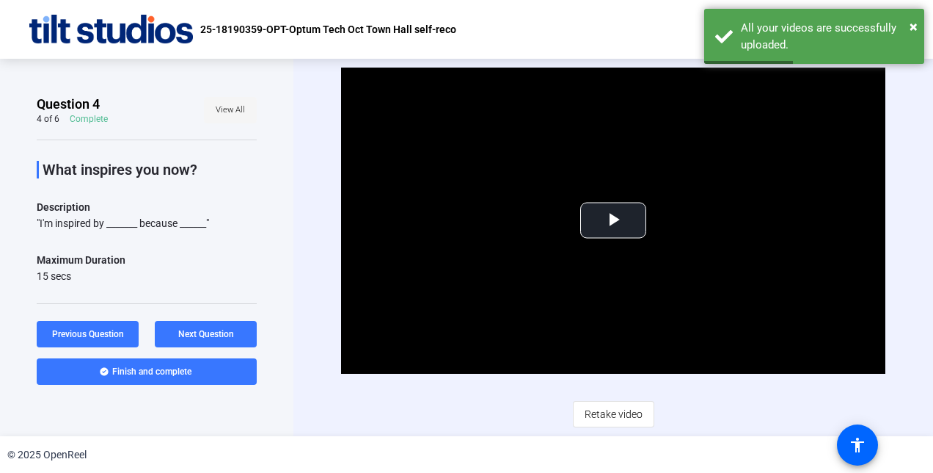
click at [222, 107] on span "View All" at bounding box center [230, 110] width 29 height 22
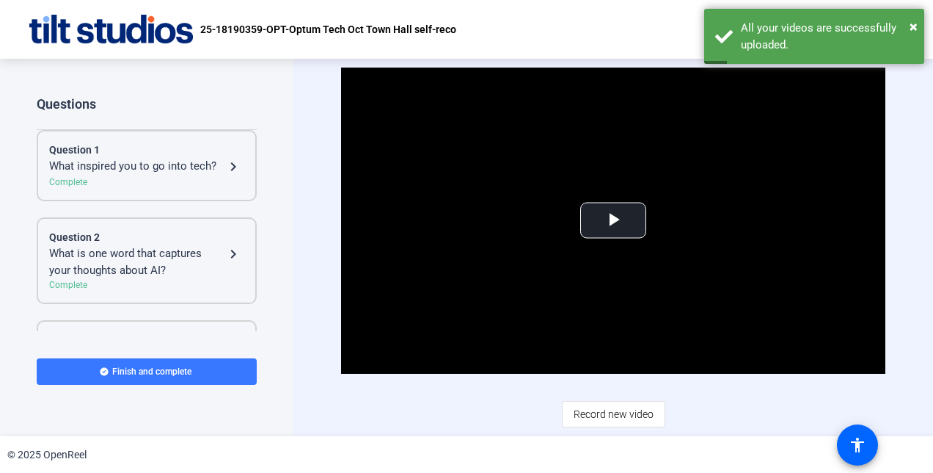
click at [166, 174] on div "What inspired you to go into tech?" at bounding box center [136, 167] width 175 height 18
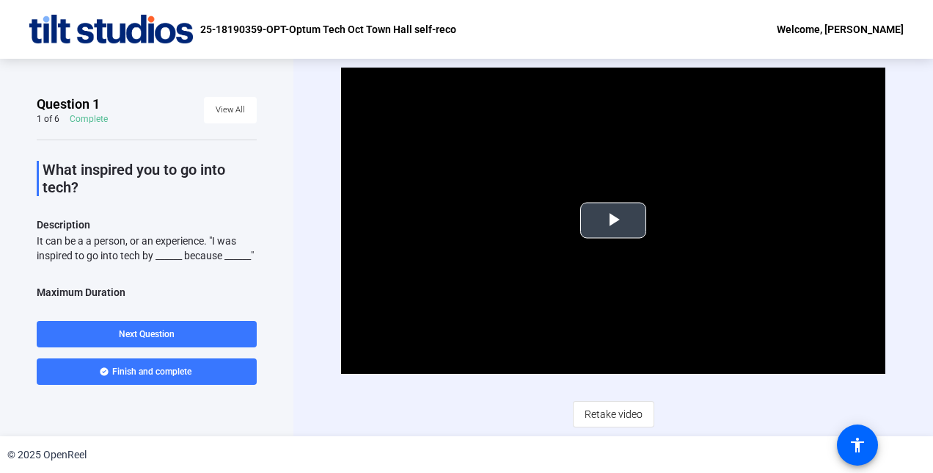
click at [613, 220] on span "Video Player" at bounding box center [613, 220] width 0 height 0
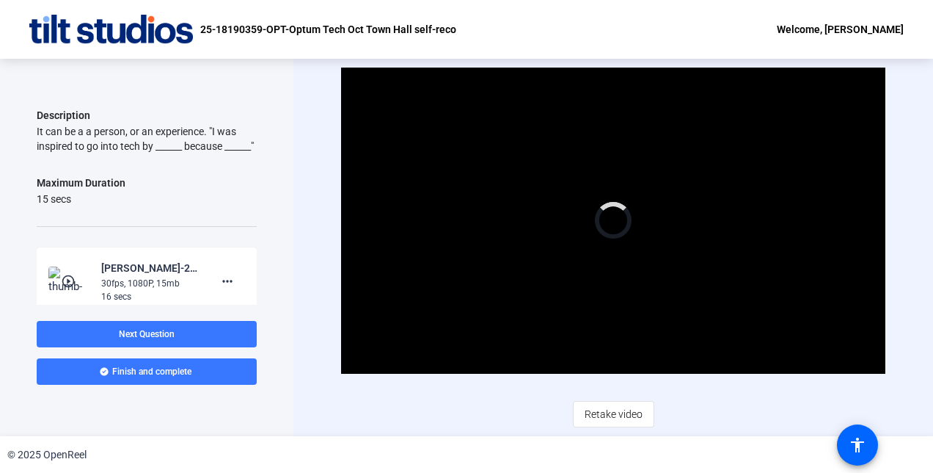
scroll to position [109, 0]
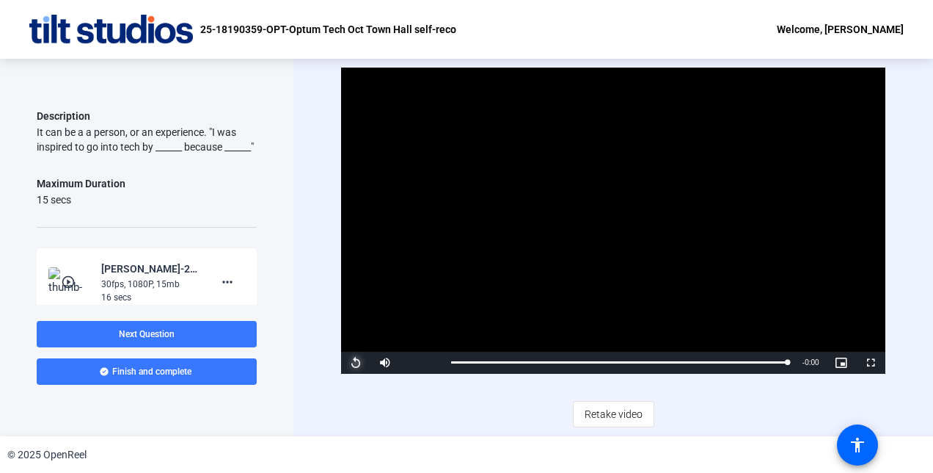
click at [359, 362] on span "Video Player" at bounding box center [355, 362] width 29 height 0
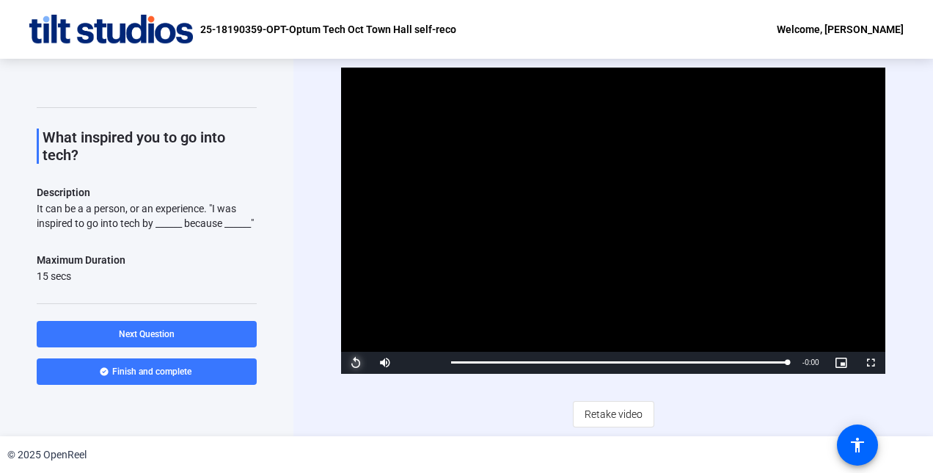
scroll to position [0, 0]
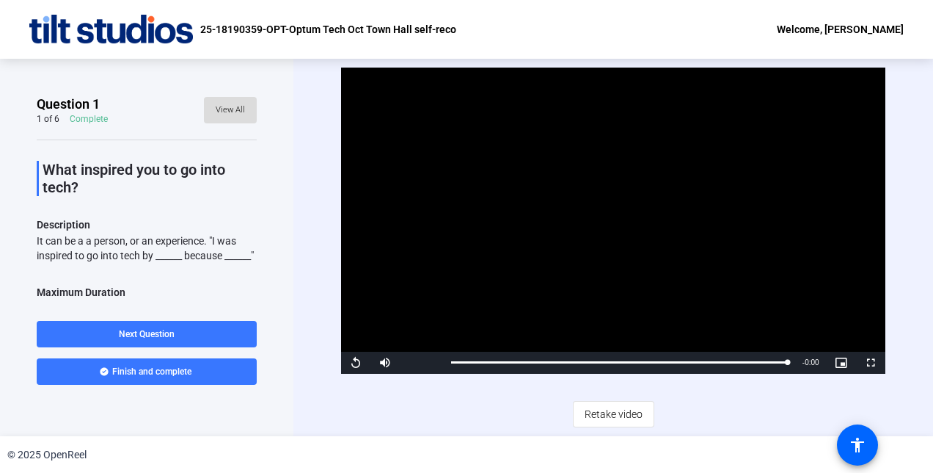
click at [229, 109] on span "View All" at bounding box center [230, 110] width 29 height 22
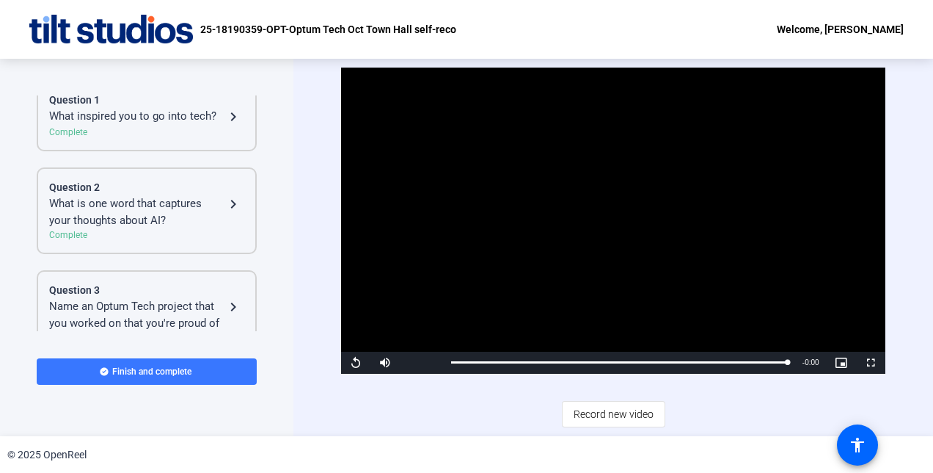
click at [173, 217] on div "What is one word that captures your thoughts about AI?" at bounding box center [136, 211] width 175 height 33
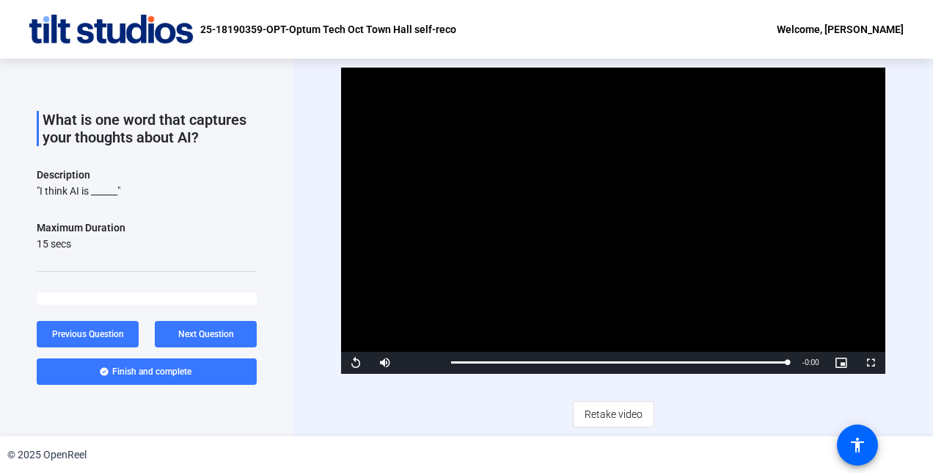
scroll to position [16, 0]
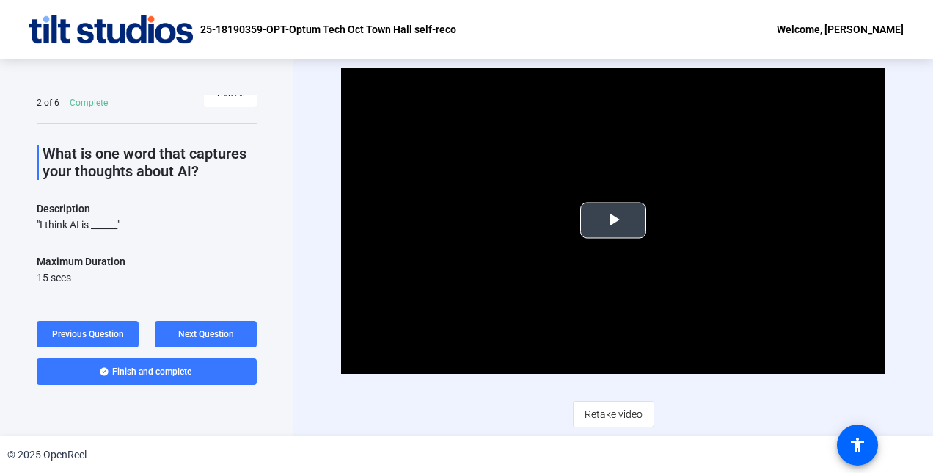
click at [613, 220] on span "Video Player" at bounding box center [613, 220] width 0 height 0
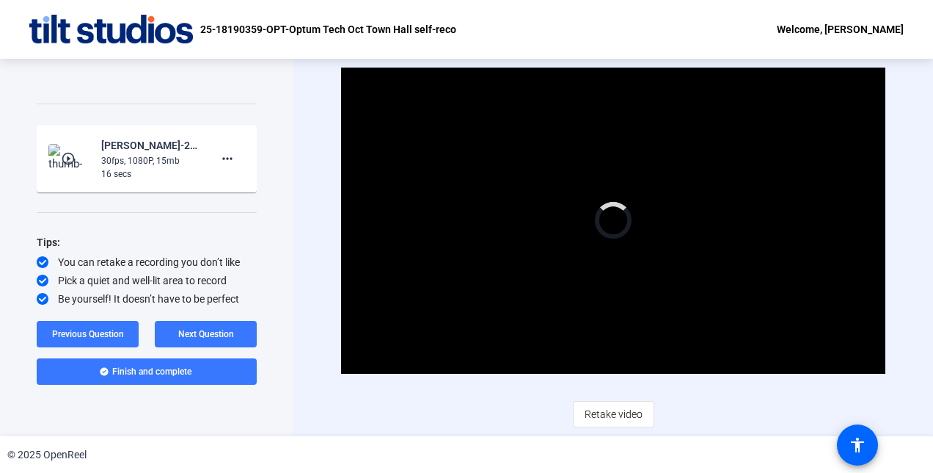
scroll to position [0, 0]
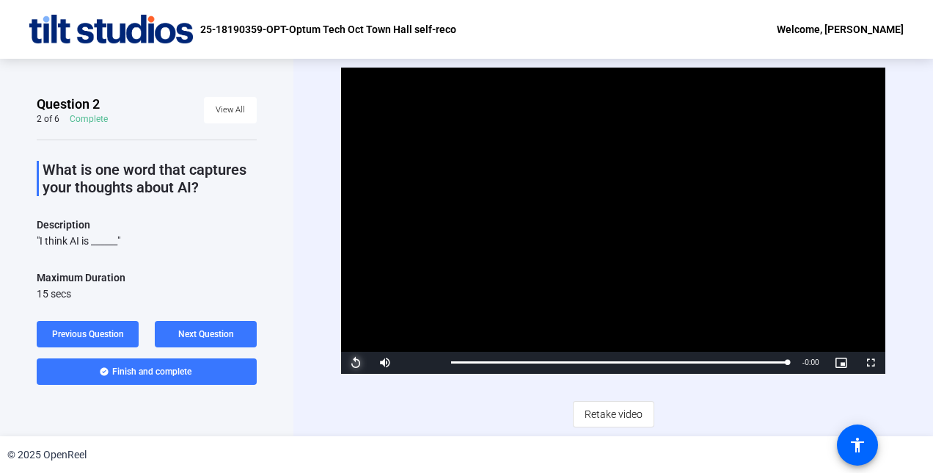
click at [351, 362] on span "Video Player" at bounding box center [355, 362] width 29 height 0
click at [218, 341] on span at bounding box center [206, 333] width 102 height 35
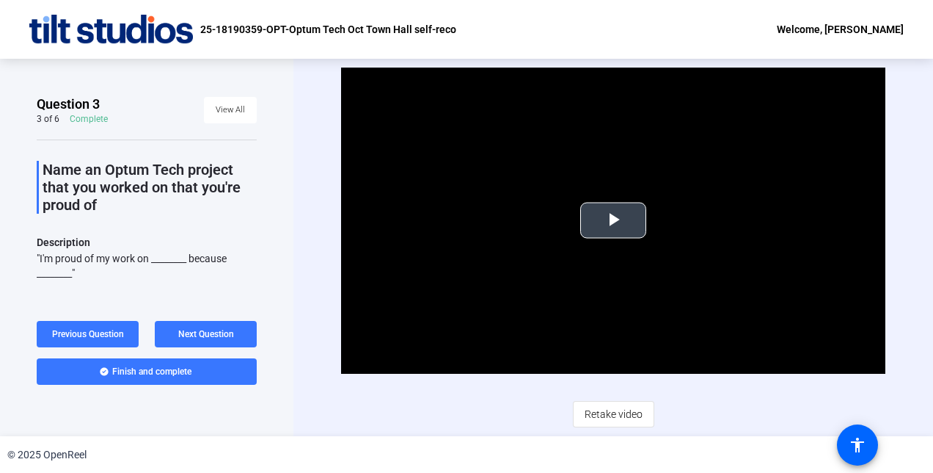
click at [613, 220] on span "Video Player" at bounding box center [613, 220] width 0 height 0
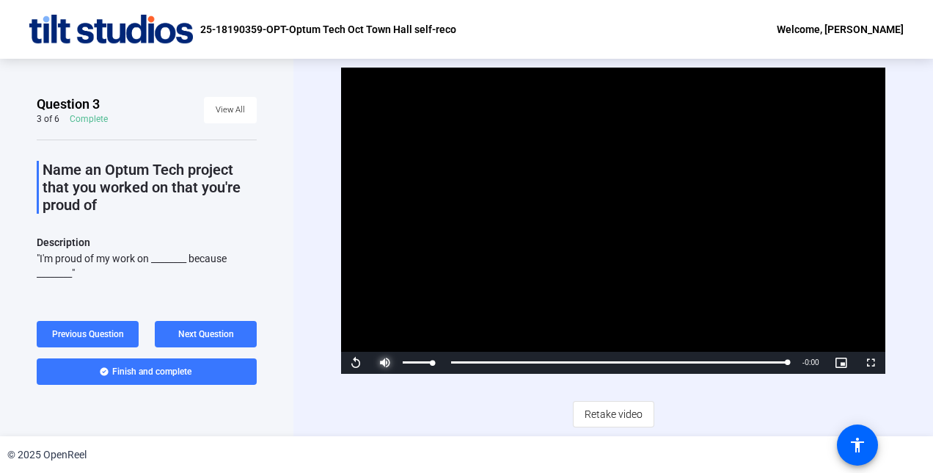
click at [387, 362] on span "Video Player" at bounding box center [385, 362] width 29 height 0
click at [352, 362] on span "Video Player" at bounding box center [355, 362] width 29 height 0
click at [386, 362] on span "Video Player" at bounding box center [385, 362] width 29 height 0
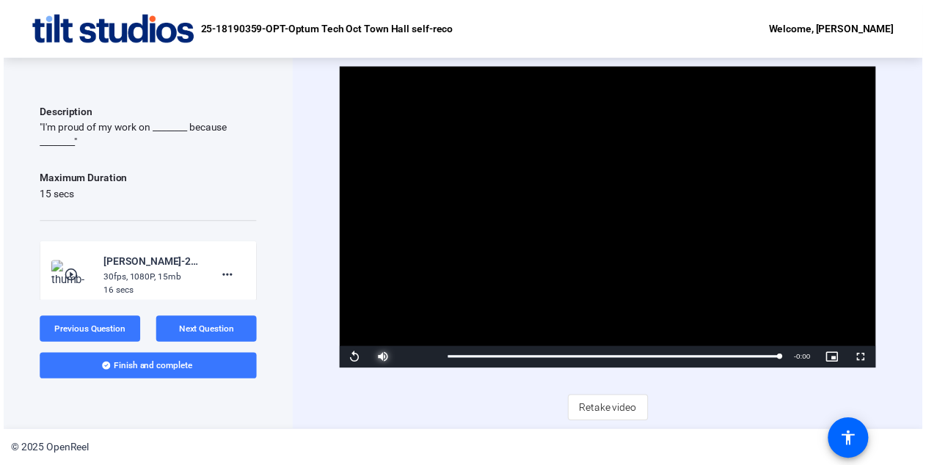
scroll to position [249, 0]
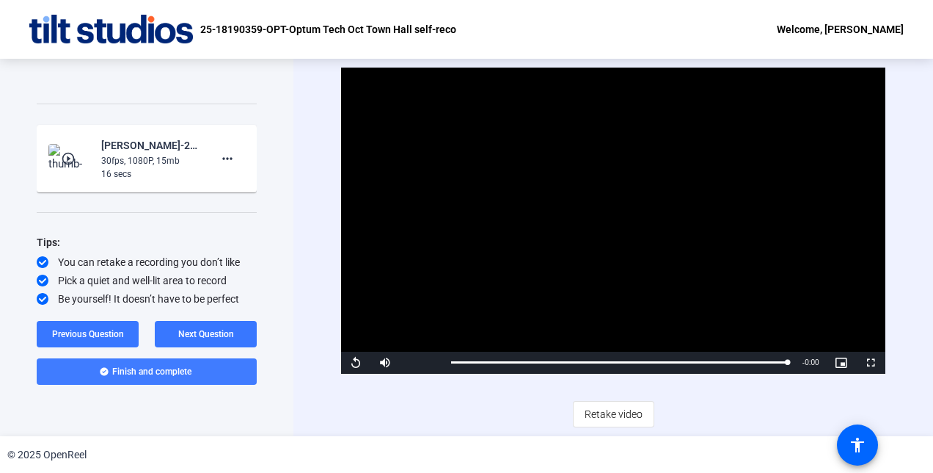
click at [156, 367] on span "Finish and complete" at bounding box center [151, 371] width 79 height 12
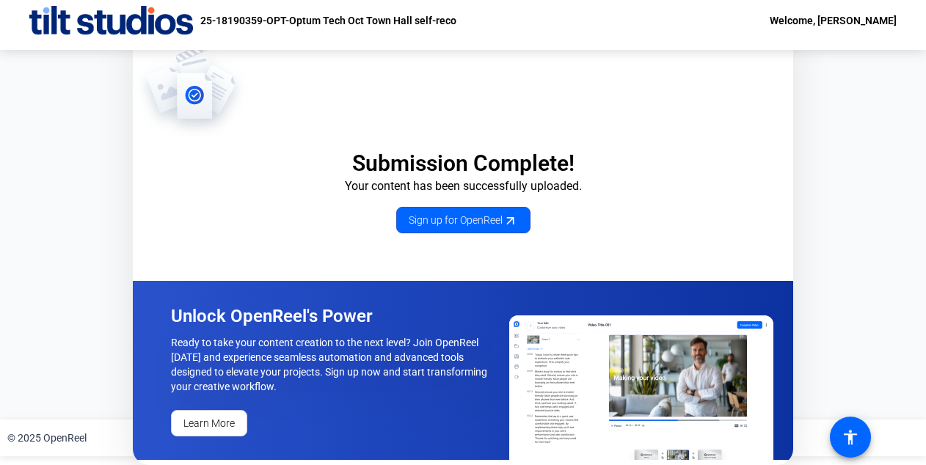
scroll to position [12, 0]
click at [489, 213] on span "Sign up for OpenReel" at bounding box center [463, 220] width 109 height 15
click at [531, 316] on img at bounding box center [641, 388] width 264 height 145
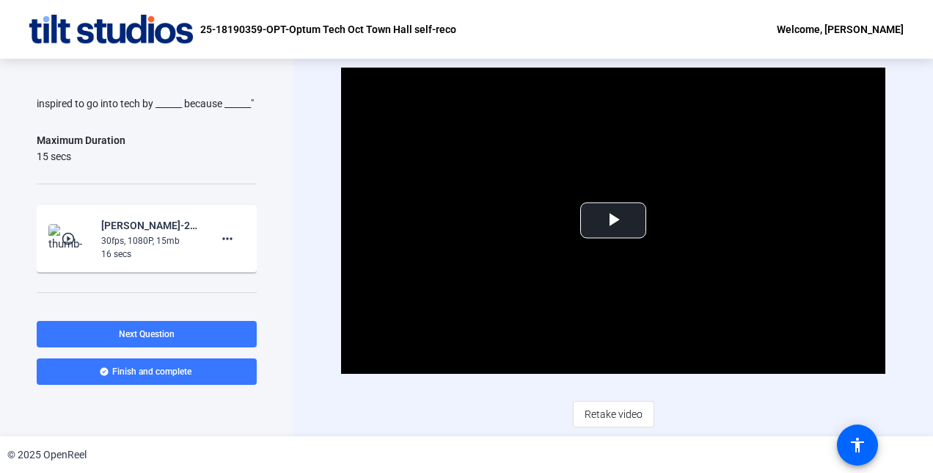
scroll to position [247, 0]
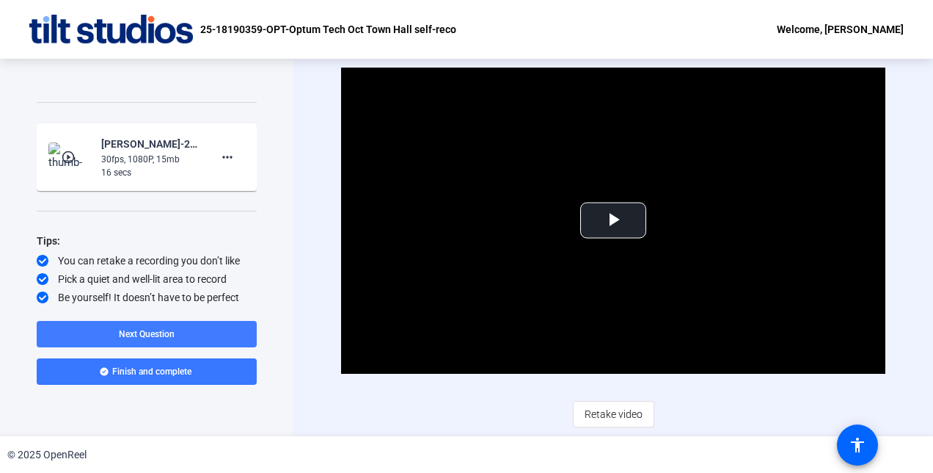
click at [154, 326] on span at bounding box center [147, 333] width 220 height 35
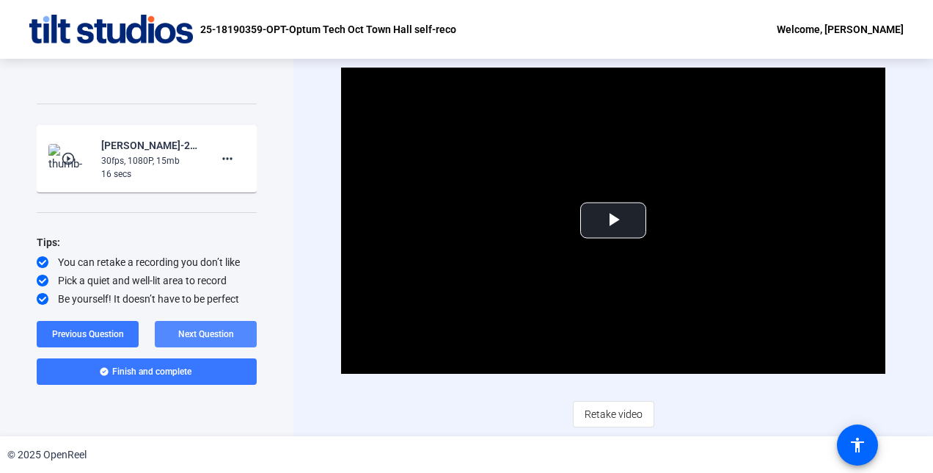
click at [216, 332] on span "Next Question" at bounding box center [206, 334] width 56 height 10
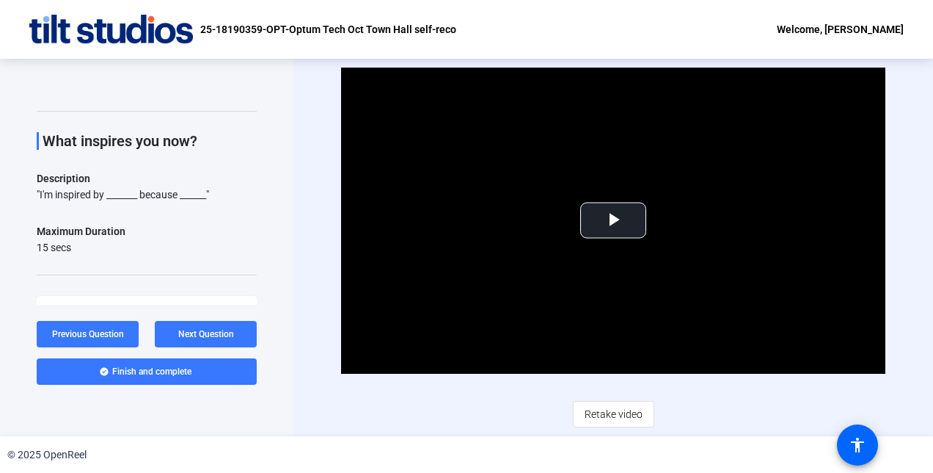
scroll to position [0, 0]
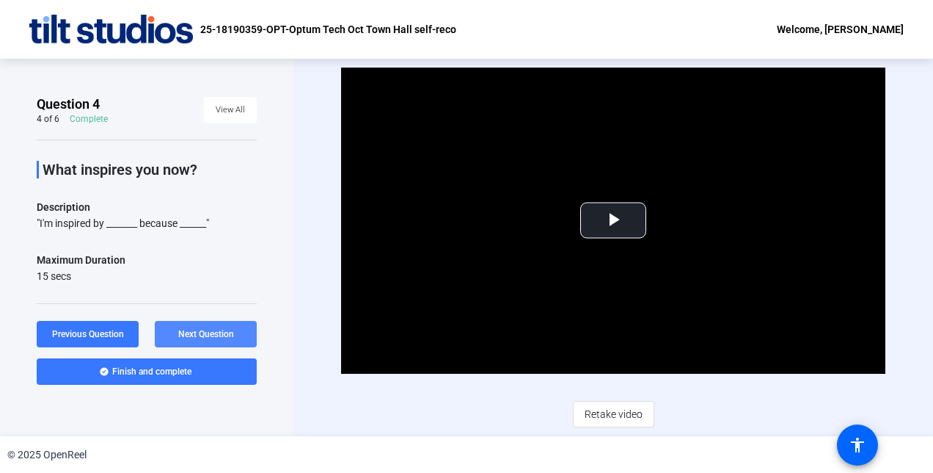
click at [203, 332] on span "Next Question" at bounding box center [206, 334] width 56 height 10
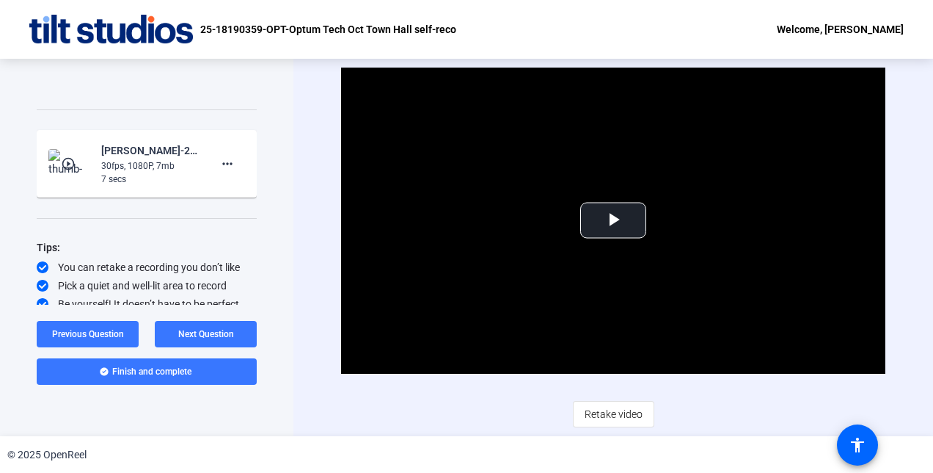
scroll to position [182, 0]
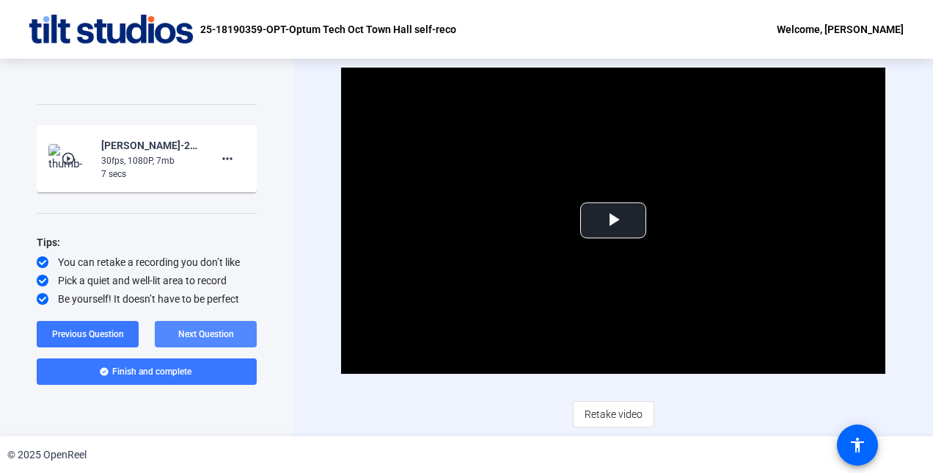
click at [214, 334] on span "Next Question" at bounding box center [206, 334] width 56 height 10
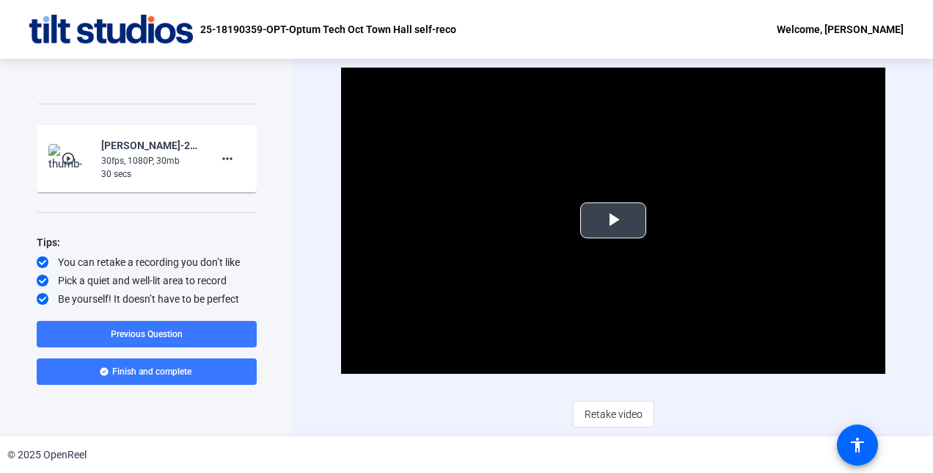
click at [613, 220] on span "Video Player" at bounding box center [613, 220] width 0 height 0
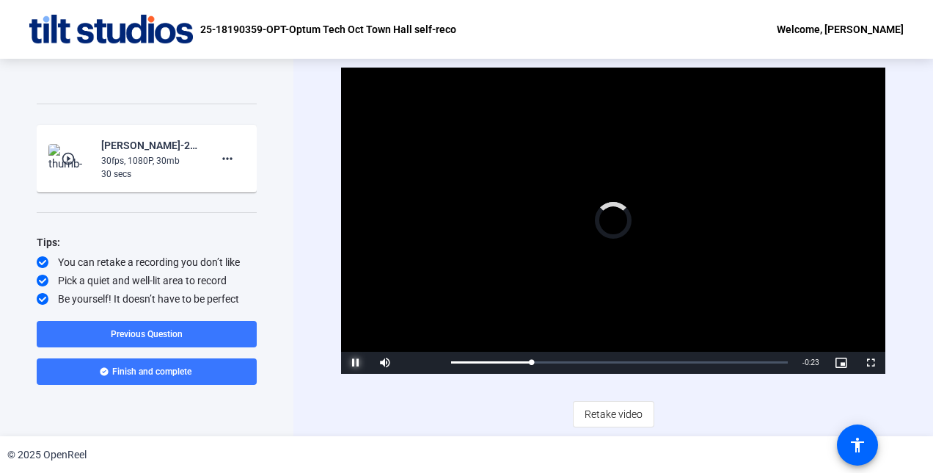
click at [352, 362] on span "Video Player" at bounding box center [355, 362] width 29 height 0
click at [383, 362] on span "Video Player" at bounding box center [385, 362] width 29 height 0
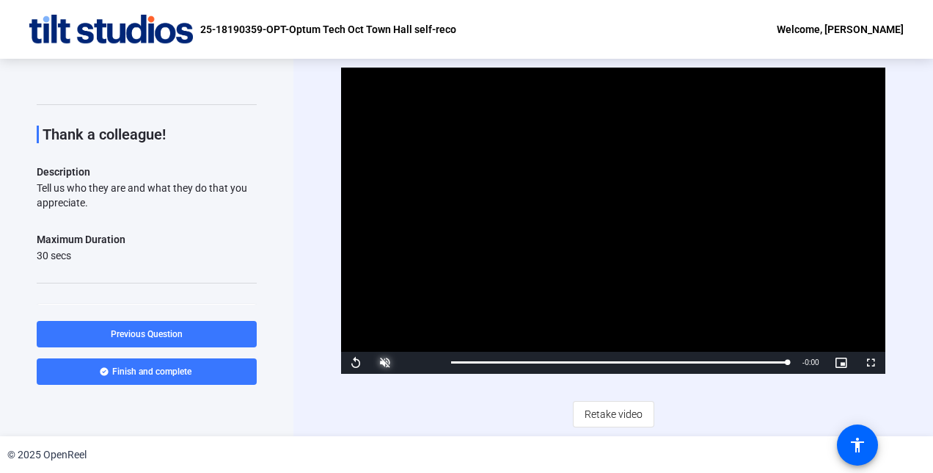
scroll to position [0, 0]
